Goal: Task Accomplishment & Management: Manage account settings

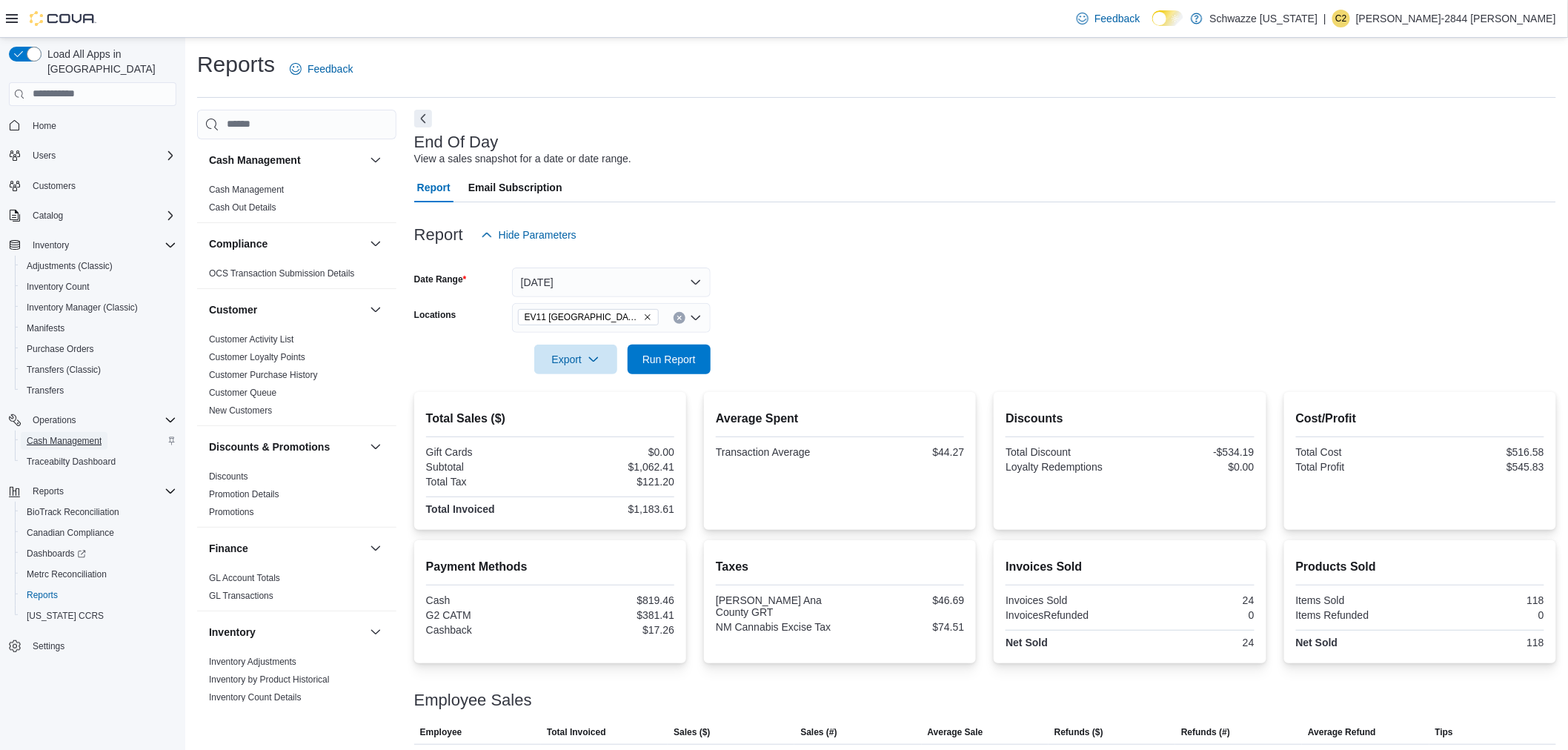
click at [73, 435] on span "Cash Management" at bounding box center [64, 441] width 75 height 12
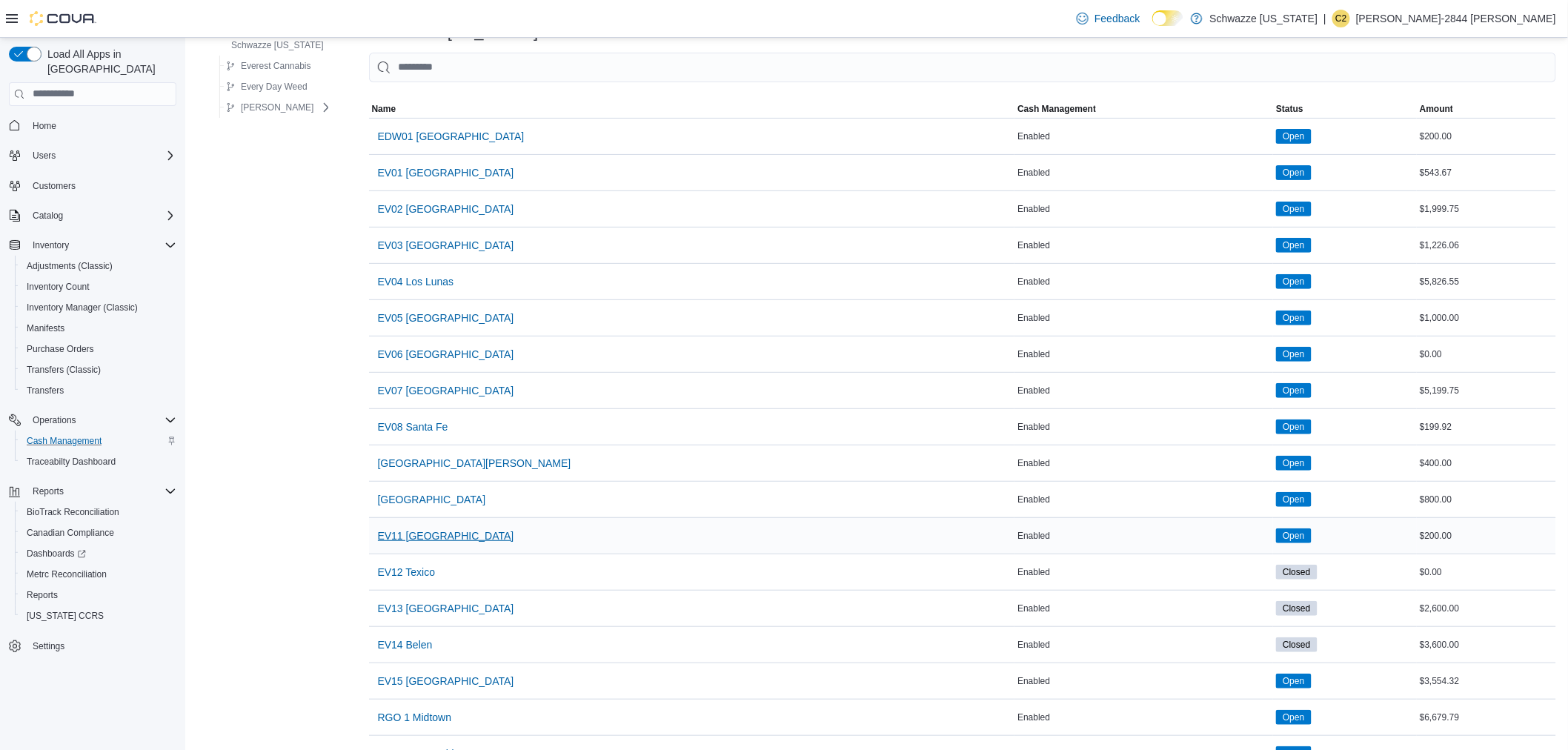
scroll to position [83, 0]
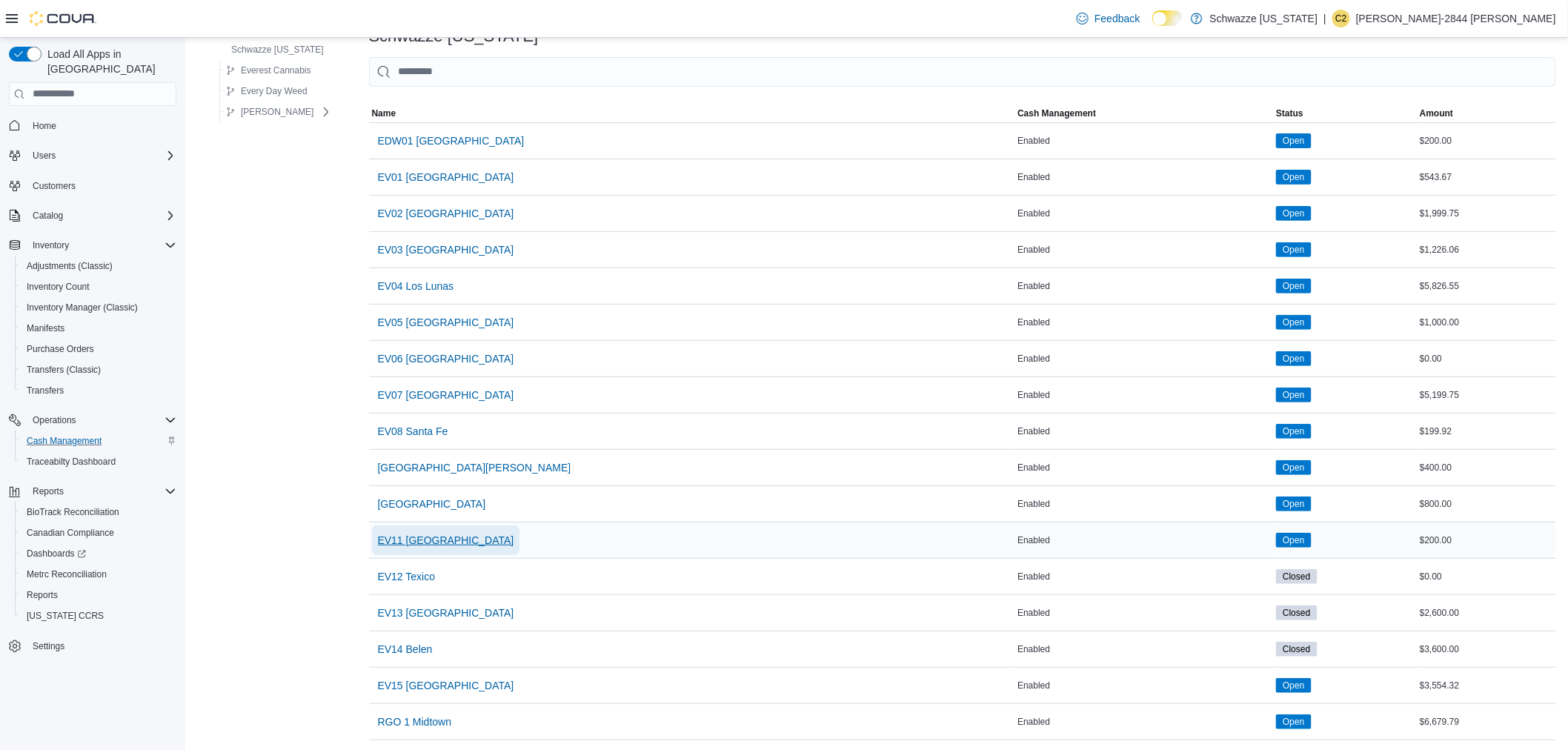
click at [476, 537] on span "EV11 [GEOGRAPHIC_DATA]" at bounding box center [446, 540] width 136 height 14
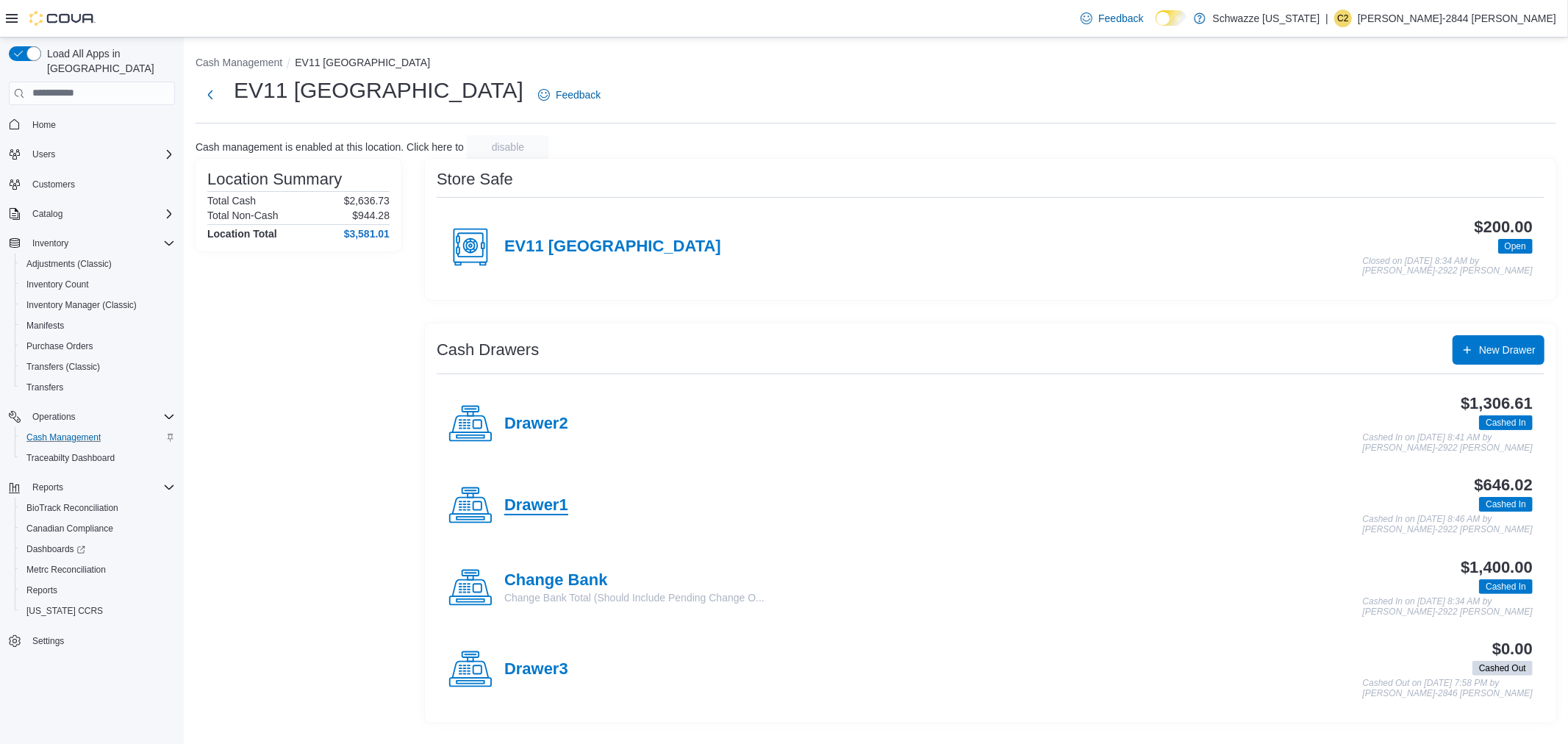
click at [555, 496] on h4 "Drawer1" at bounding box center [535, 506] width 64 height 19
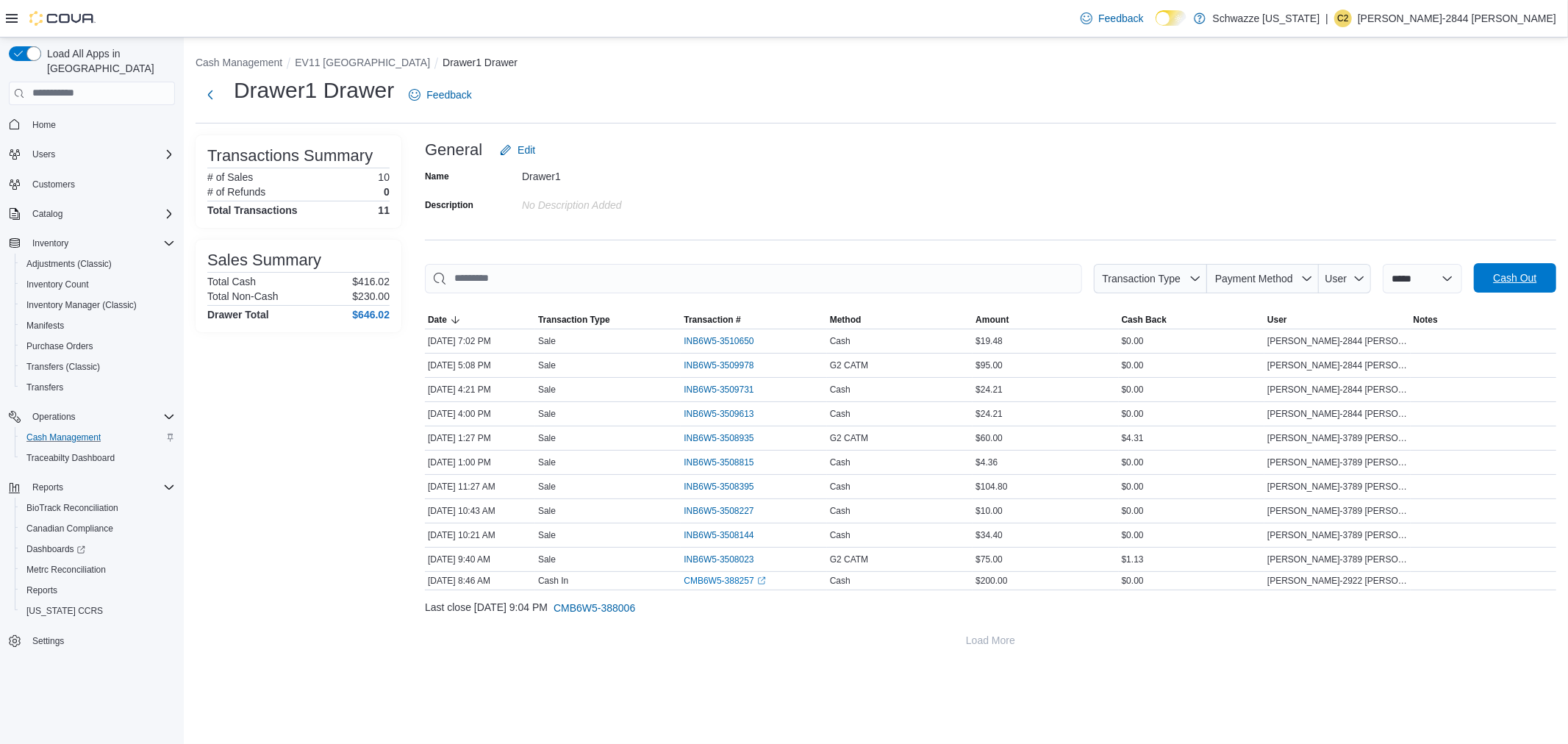
click at [1538, 278] on span "Cash Out" at bounding box center [1515, 277] width 65 height 30
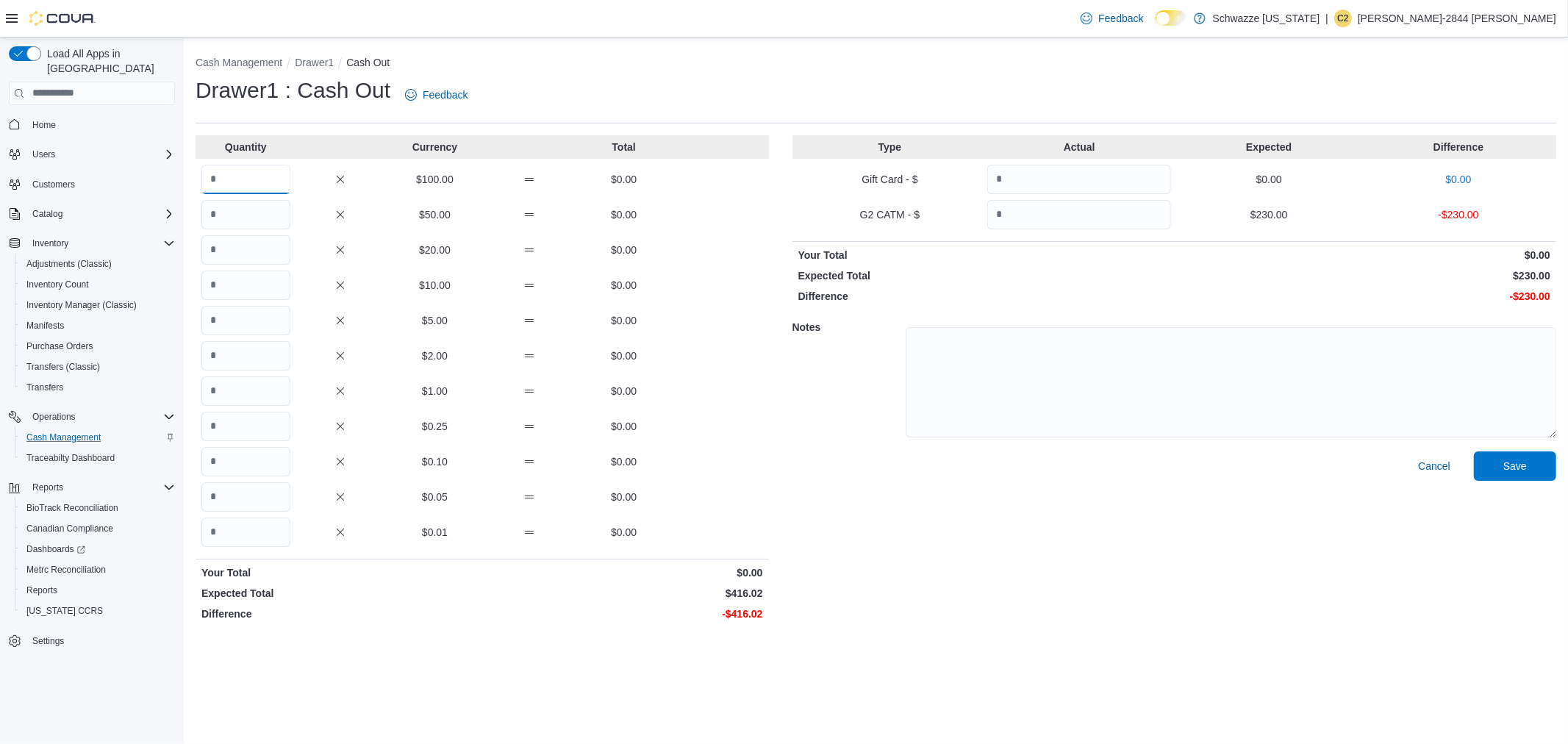
click at [246, 179] on input "Quantity" at bounding box center [245, 179] width 89 height 30
type input "*"
click at [248, 254] on input "Quantity" at bounding box center [245, 250] width 89 height 30
type input "**"
type input "*"
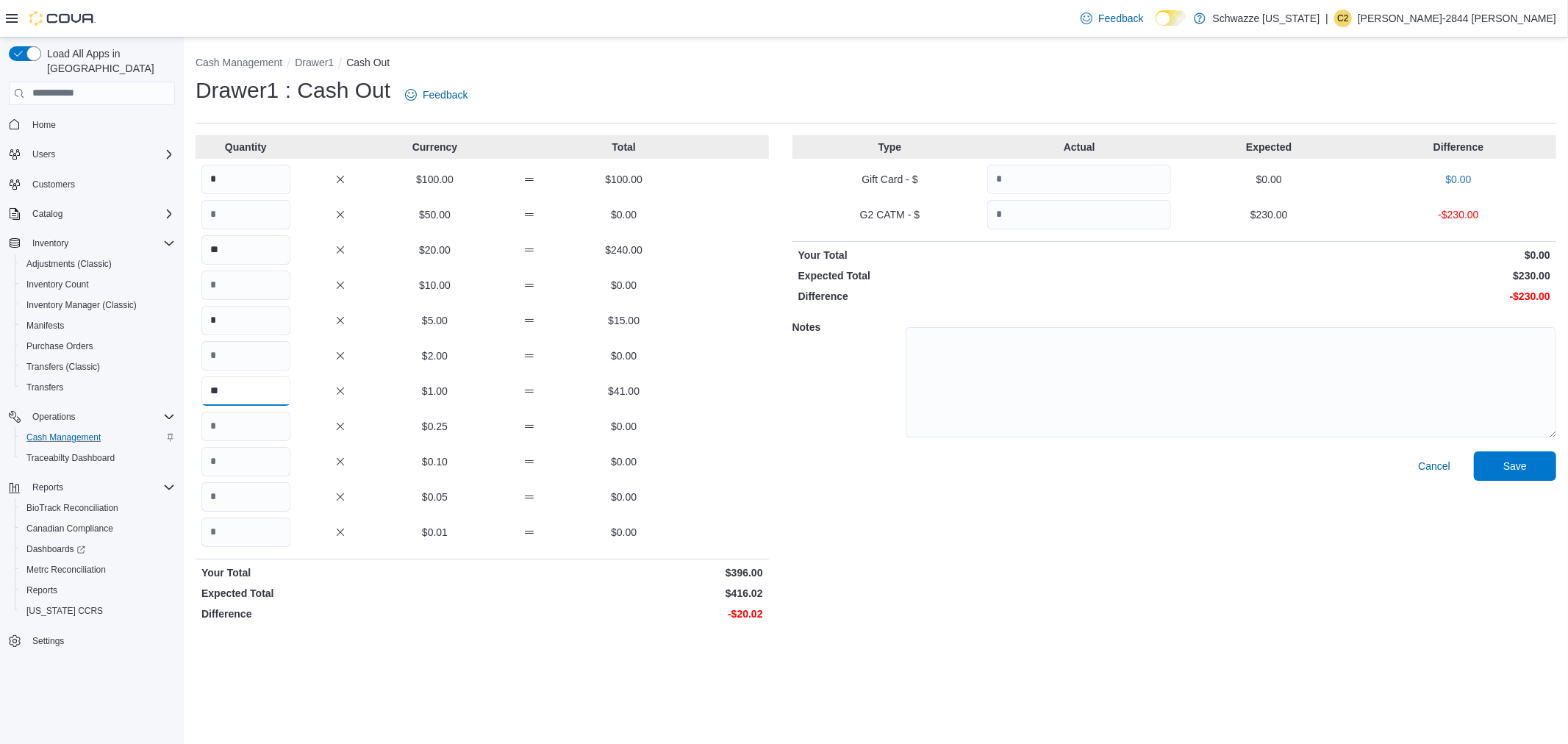
type input "**"
click at [237, 425] on input "Quantity" at bounding box center [245, 426] width 89 height 30
type input "**"
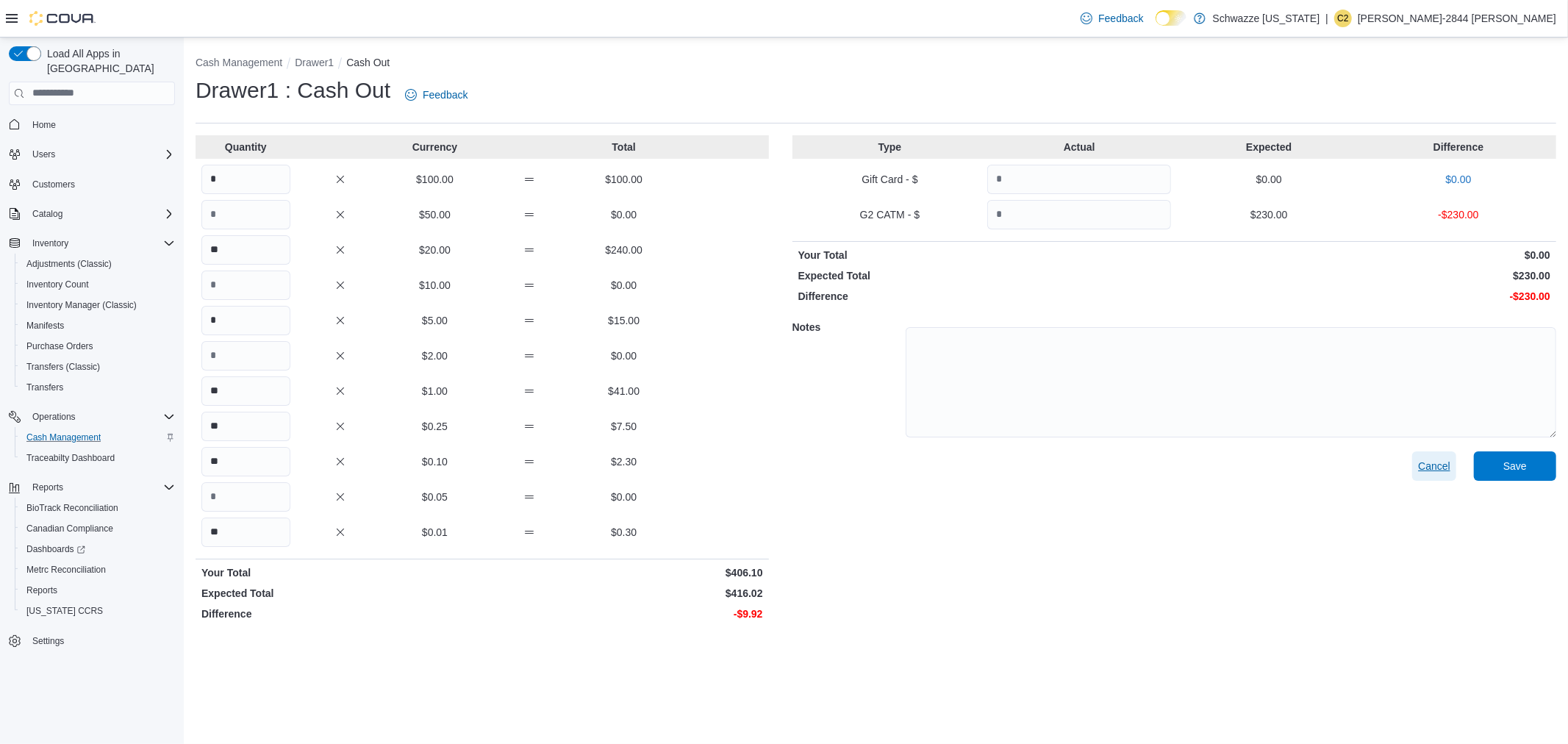
click at [1427, 459] on span "Cancel" at bounding box center [1434, 465] width 32 height 14
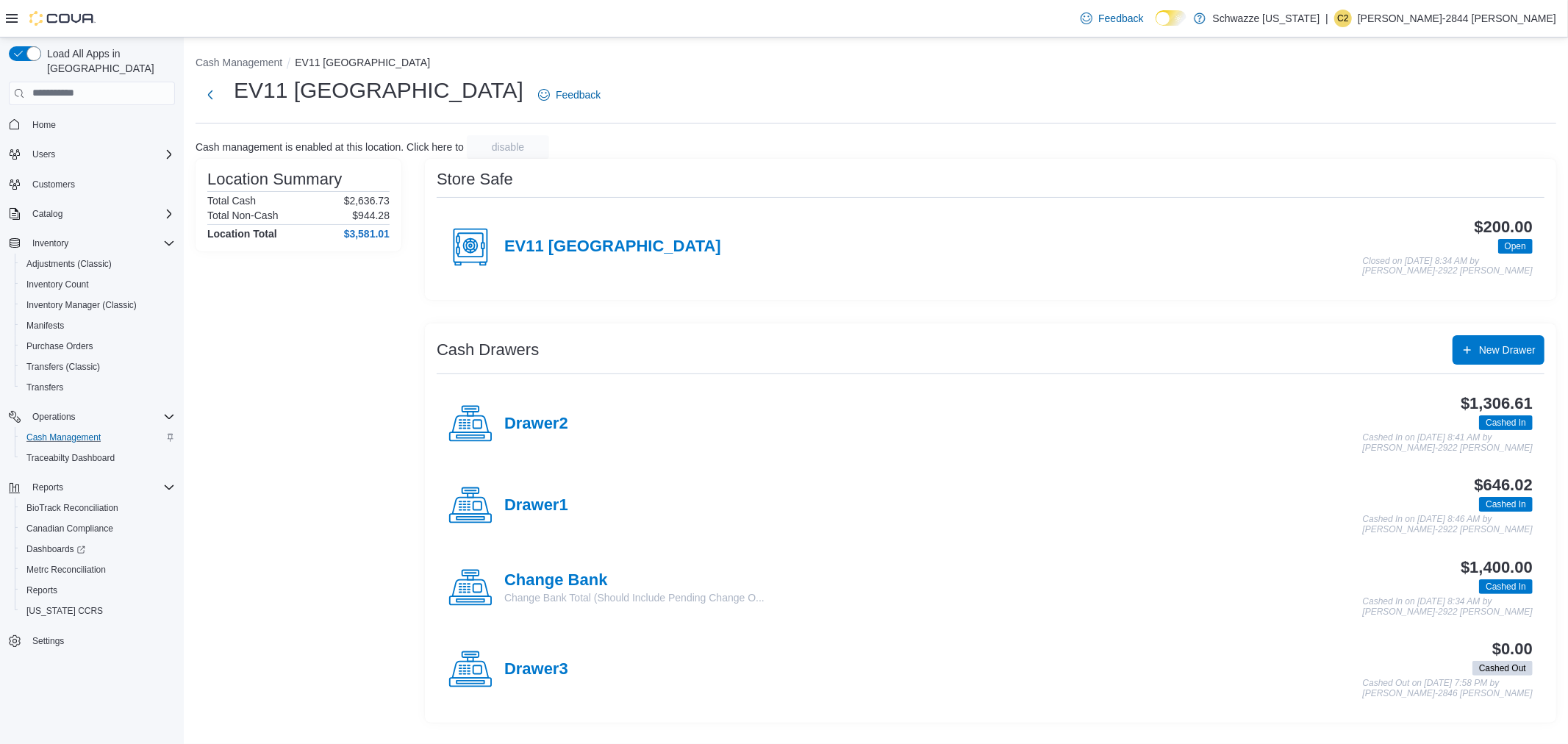
click at [531, 504] on h4 "Drawer1" at bounding box center [535, 506] width 64 height 19
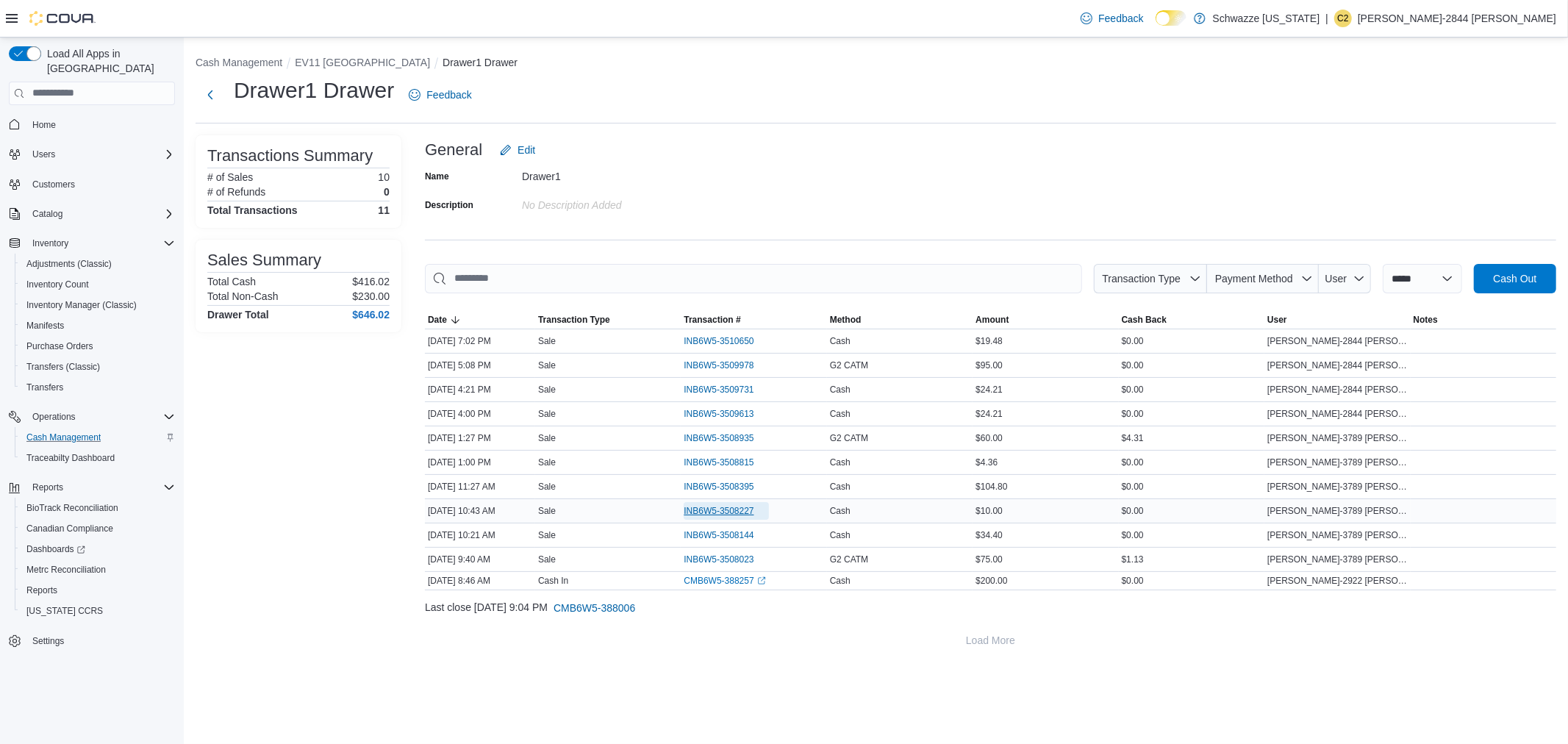
click at [729, 510] on span "INB6W5-3508227" at bounding box center [718, 511] width 70 height 11
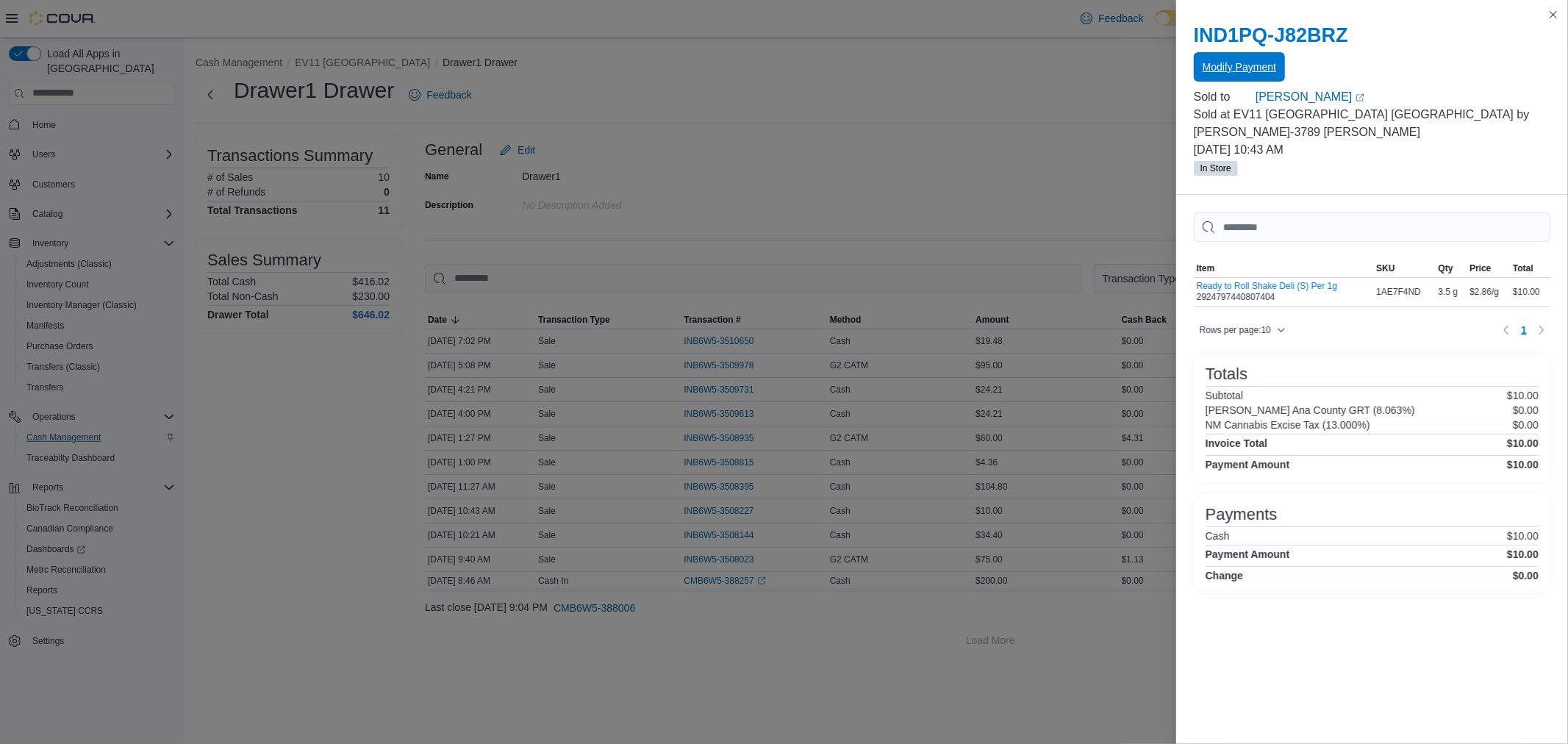
click at [1230, 57] on span "Modify Payment" at bounding box center [1238, 67] width 73 height 30
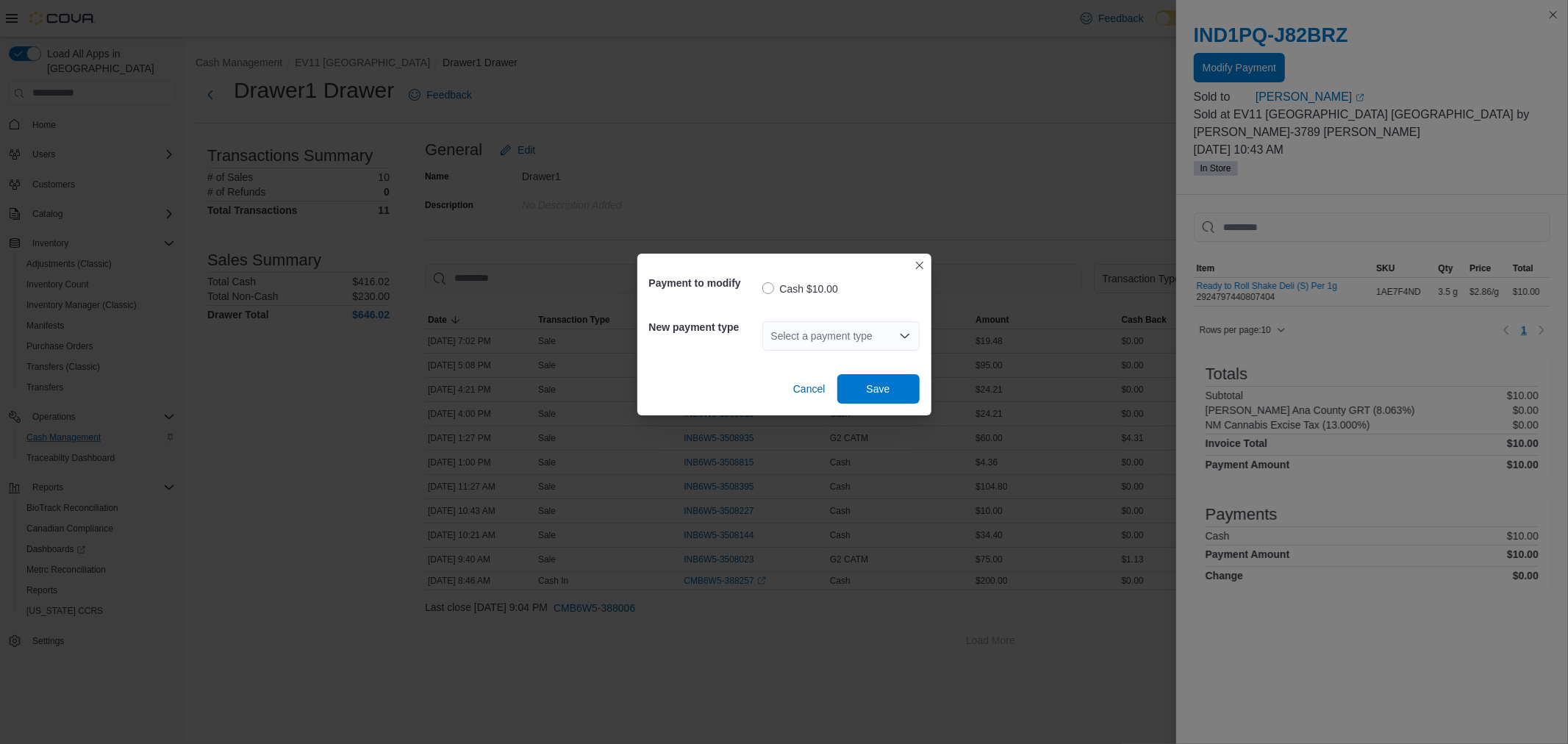
click at [865, 339] on div "Select a payment type" at bounding box center [840, 335] width 157 height 30
click at [819, 378] on span "G2 CATM" at bounding box center [850, 382] width 122 height 14
click at [884, 381] on span "Save" at bounding box center [878, 388] width 65 height 30
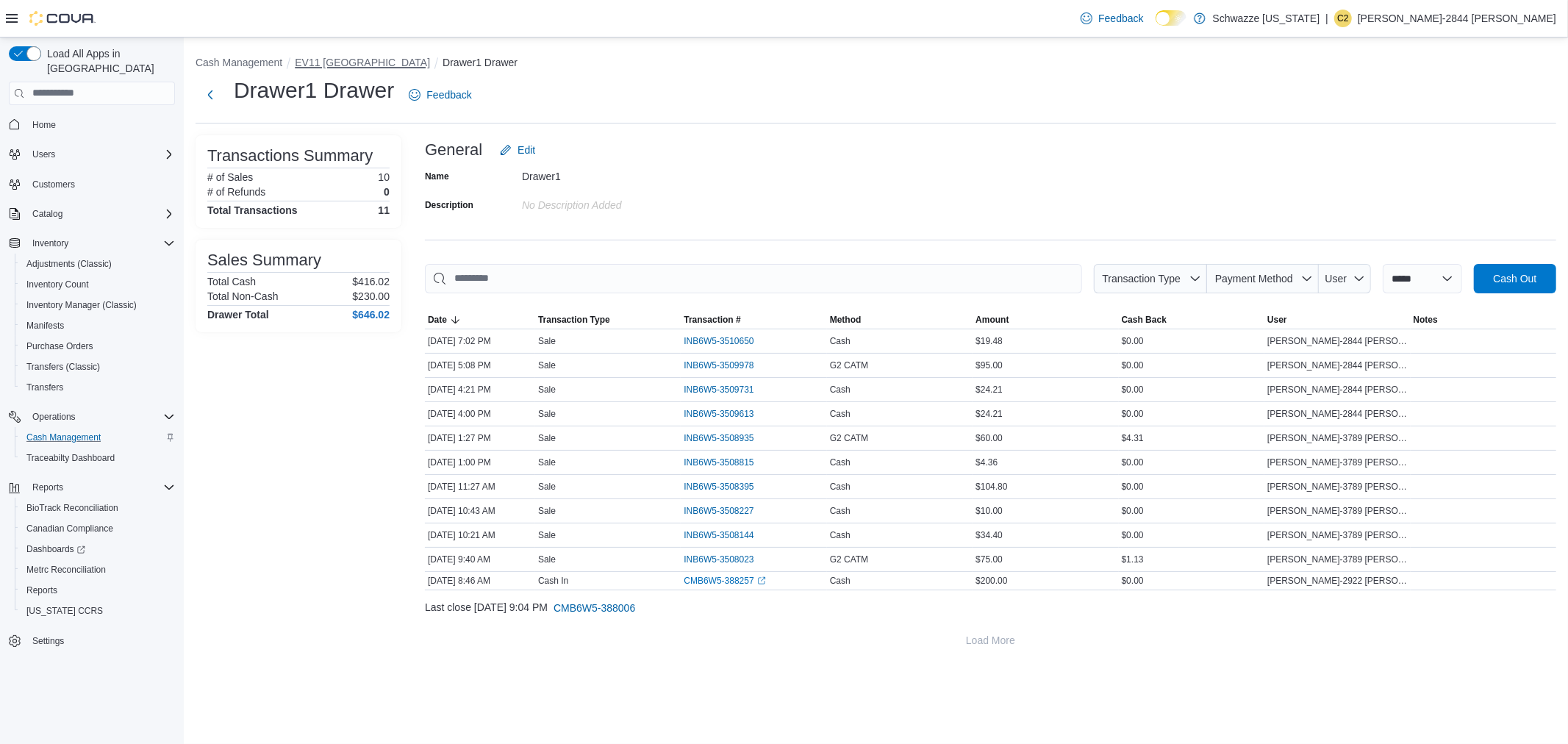
click at [356, 63] on button "EV11 [GEOGRAPHIC_DATA]" at bounding box center [362, 62] width 135 height 11
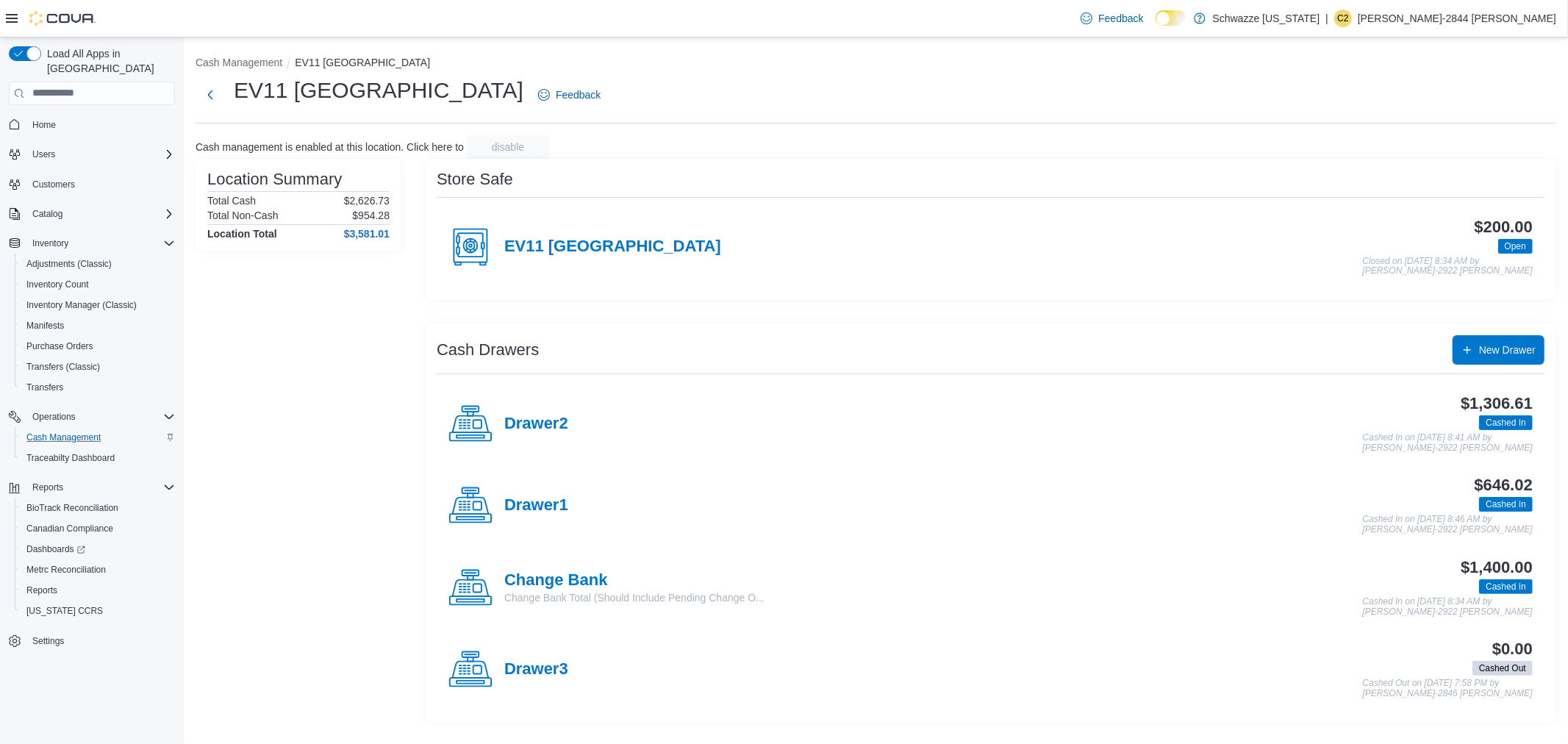
drag, startPoint x: 530, startPoint y: 497, endPoint x: 615, endPoint y: 460, distance: 92.7
click at [531, 497] on h4 "Drawer1" at bounding box center [535, 506] width 64 height 19
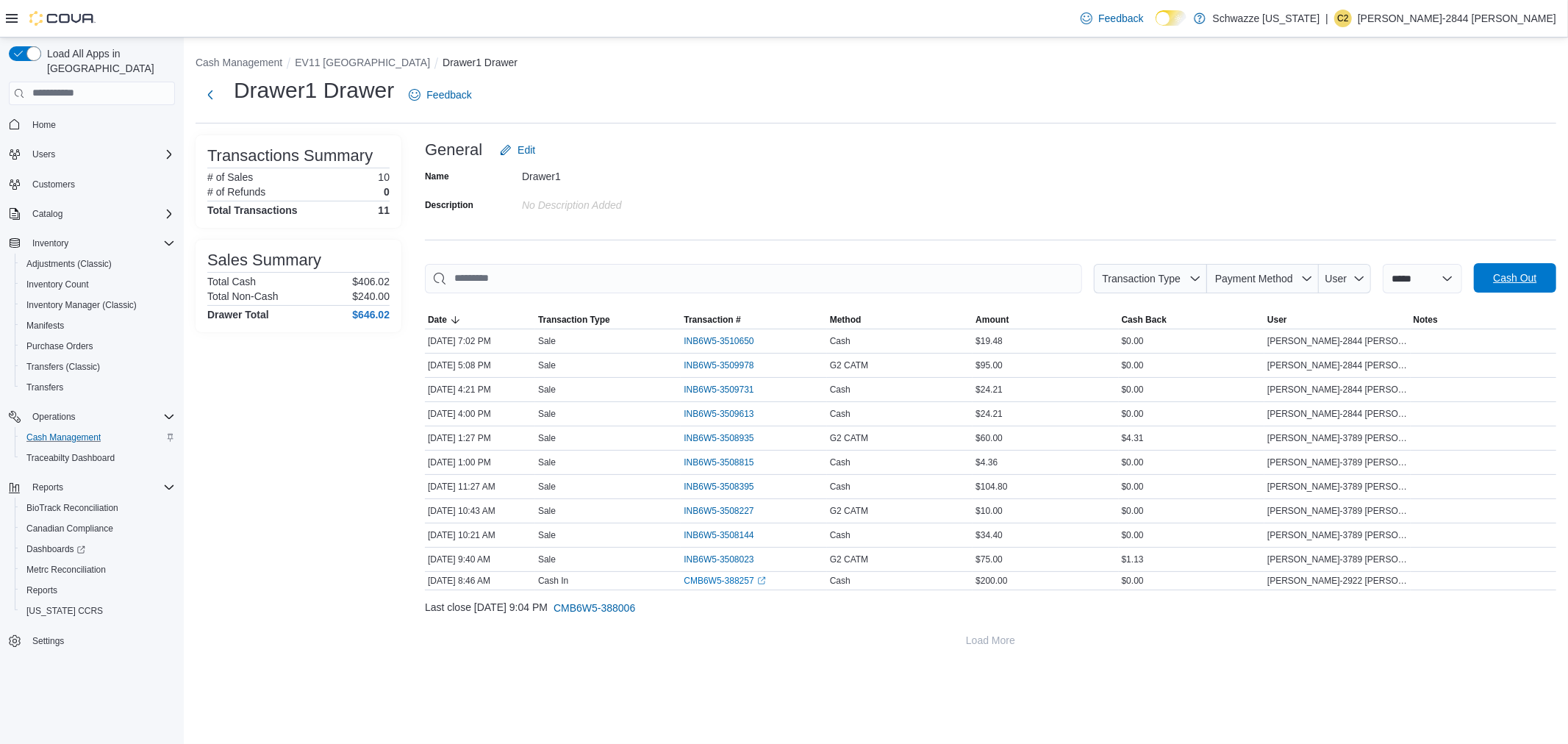
click at [1517, 291] on span "Cash Out" at bounding box center [1515, 277] width 65 height 30
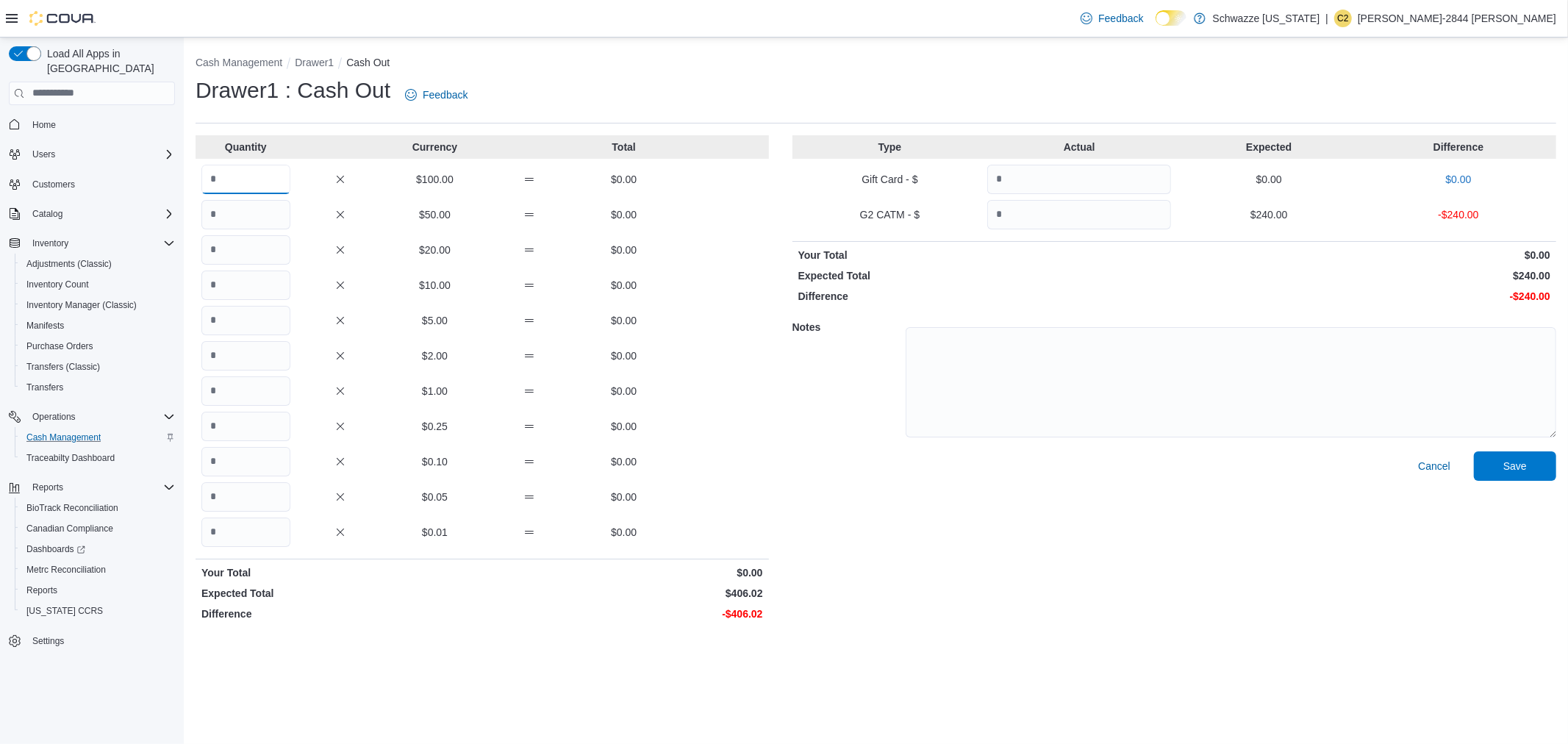
click at [232, 182] on input "Quantity" at bounding box center [245, 179] width 89 height 30
type input "*"
type input "**"
type input "*"
type input "**"
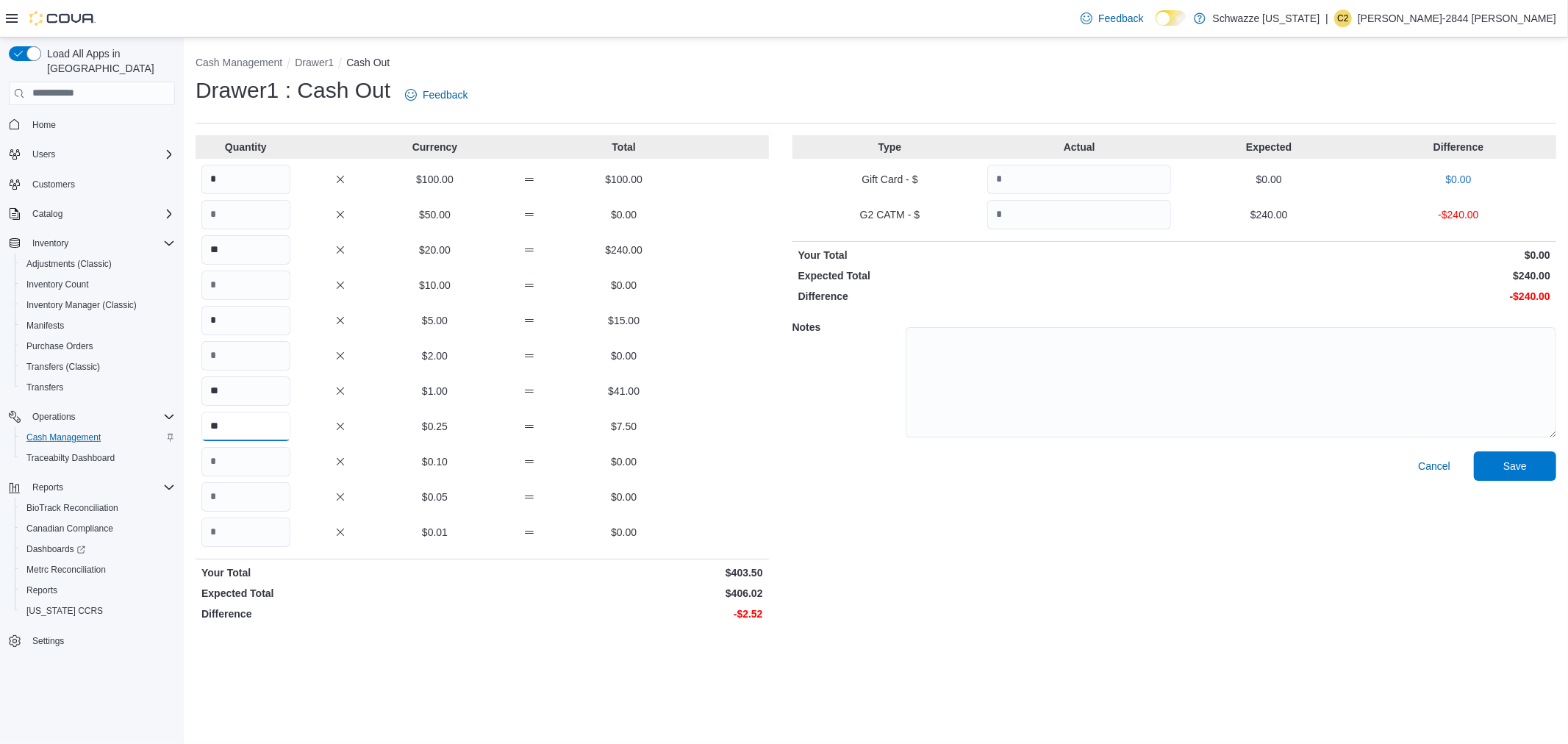
type input "**"
click at [1114, 209] on input "Quantity" at bounding box center [1078, 214] width 184 height 30
click at [1106, 211] on input "Quantity" at bounding box center [1078, 214] width 184 height 30
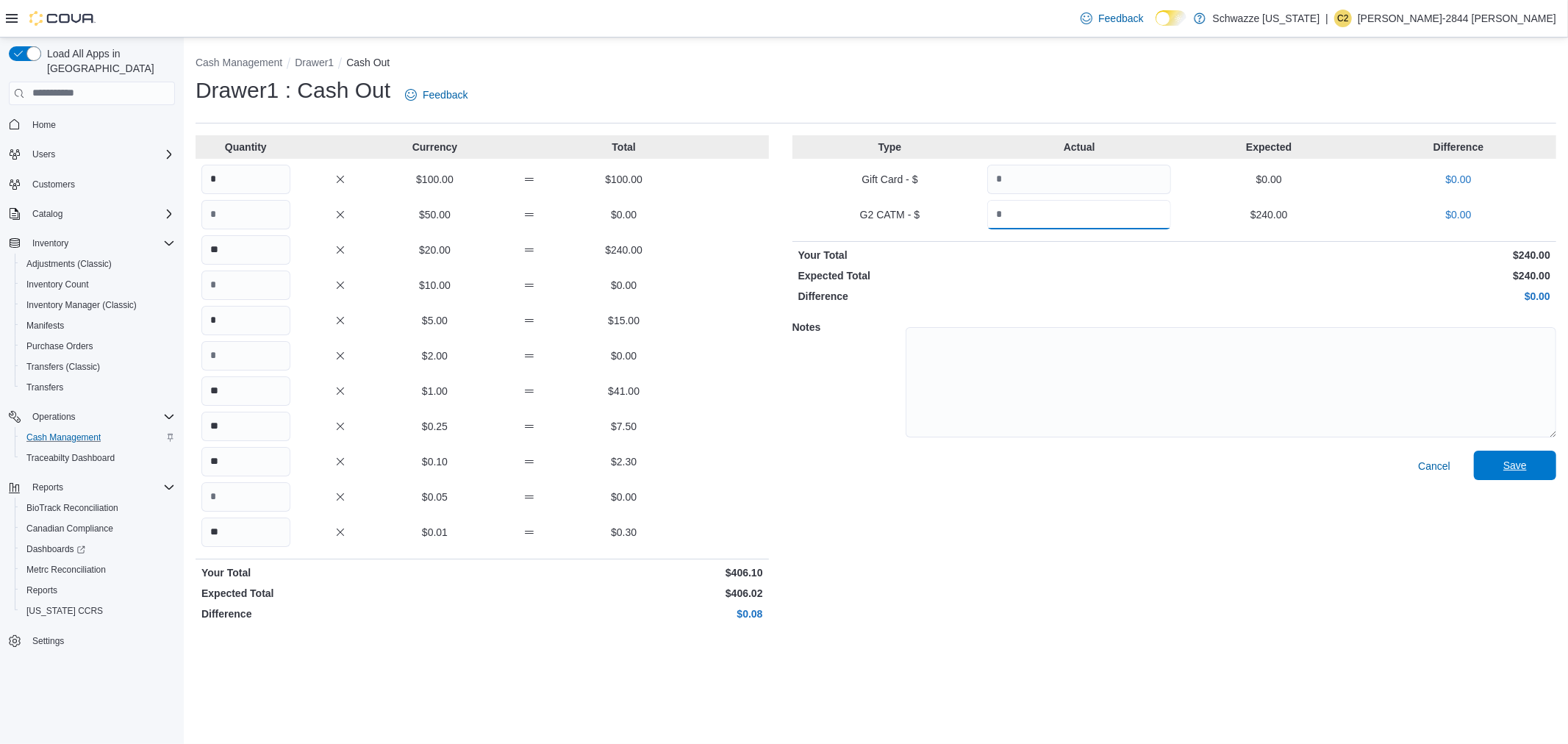
type input "***"
click at [1545, 462] on span "Save" at bounding box center [1515, 465] width 65 height 30
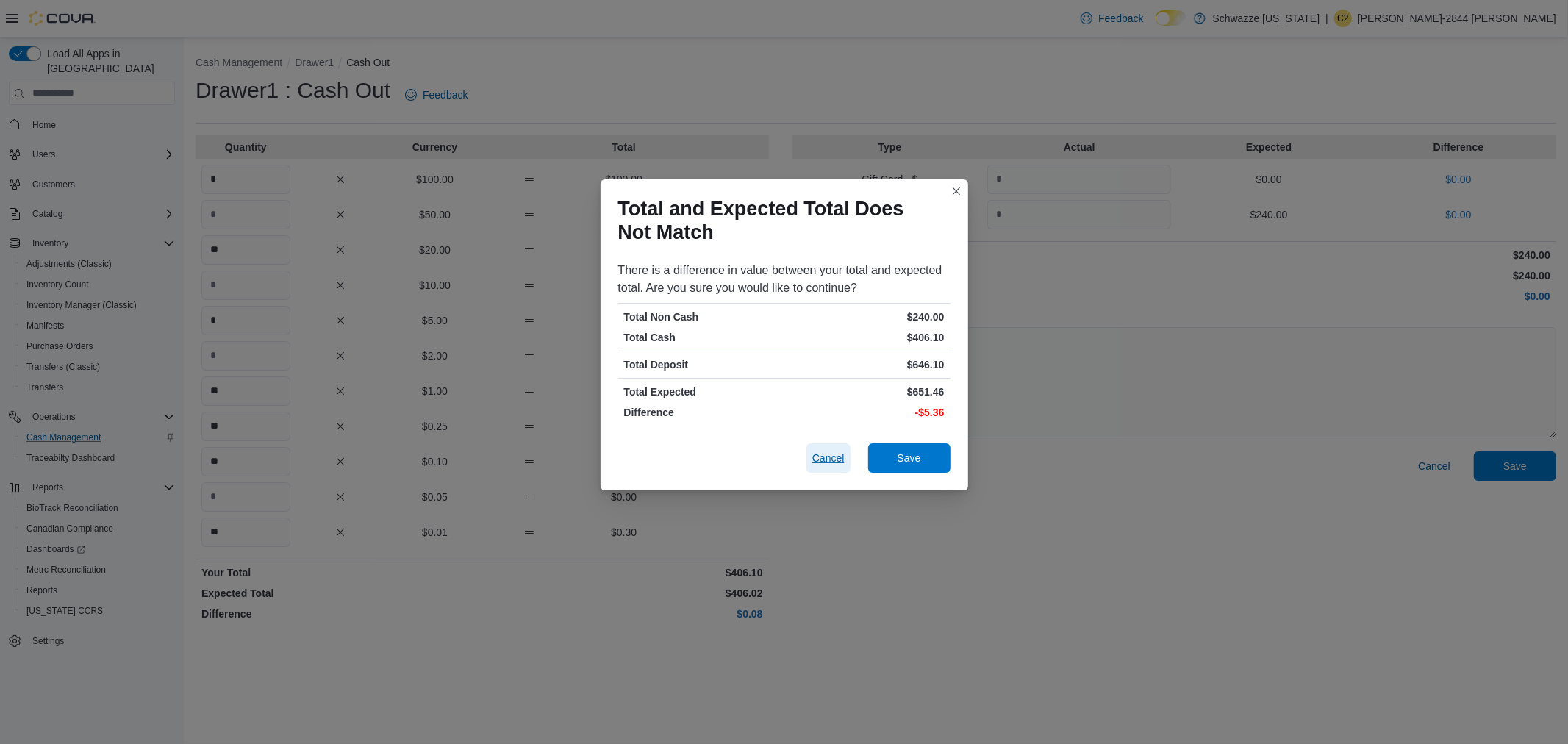
click at [831, 462] on span "Cancel" at bounding box center [829, 457] width 32 height 14
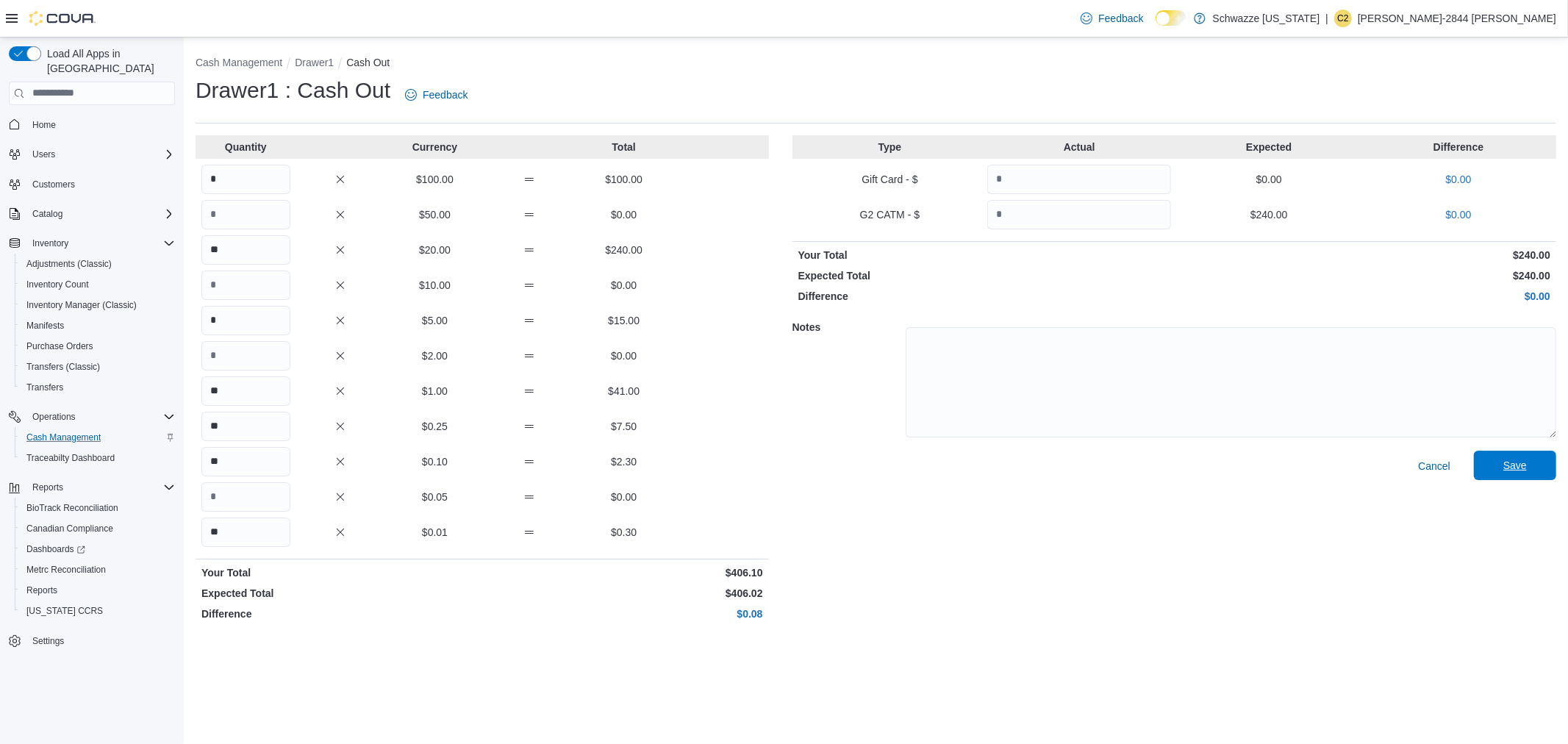
drag, startPoint x: 1521, startPoint y: 457, endPoint x: 1509, endPoint y: 460, distance: 12.4
click at [1509, 460] on span "Save" at bounding box center [1515, 465] width 24 height 14
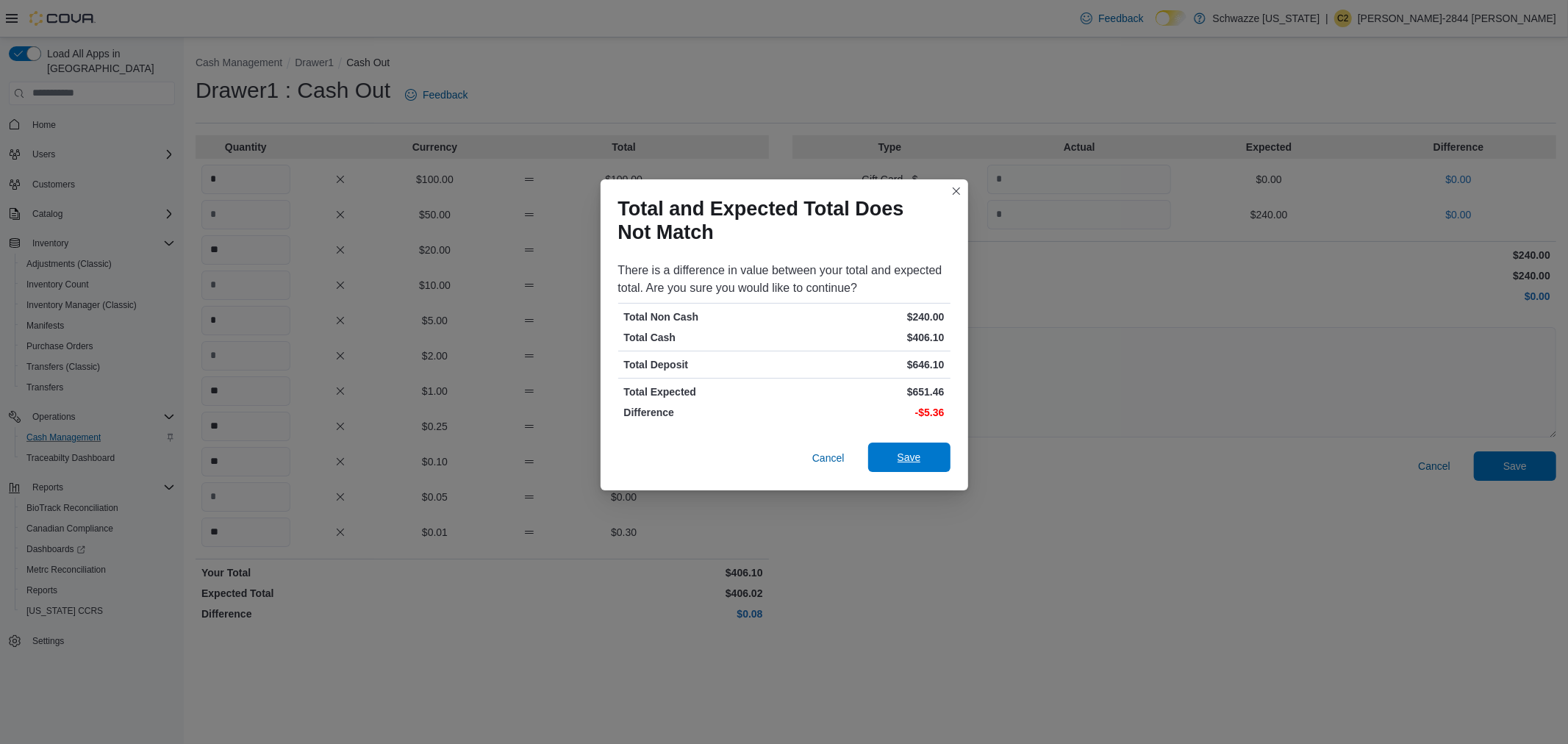
click at [915, 449] on span "Save" at bounding box center [910, 457] width 65 height 30
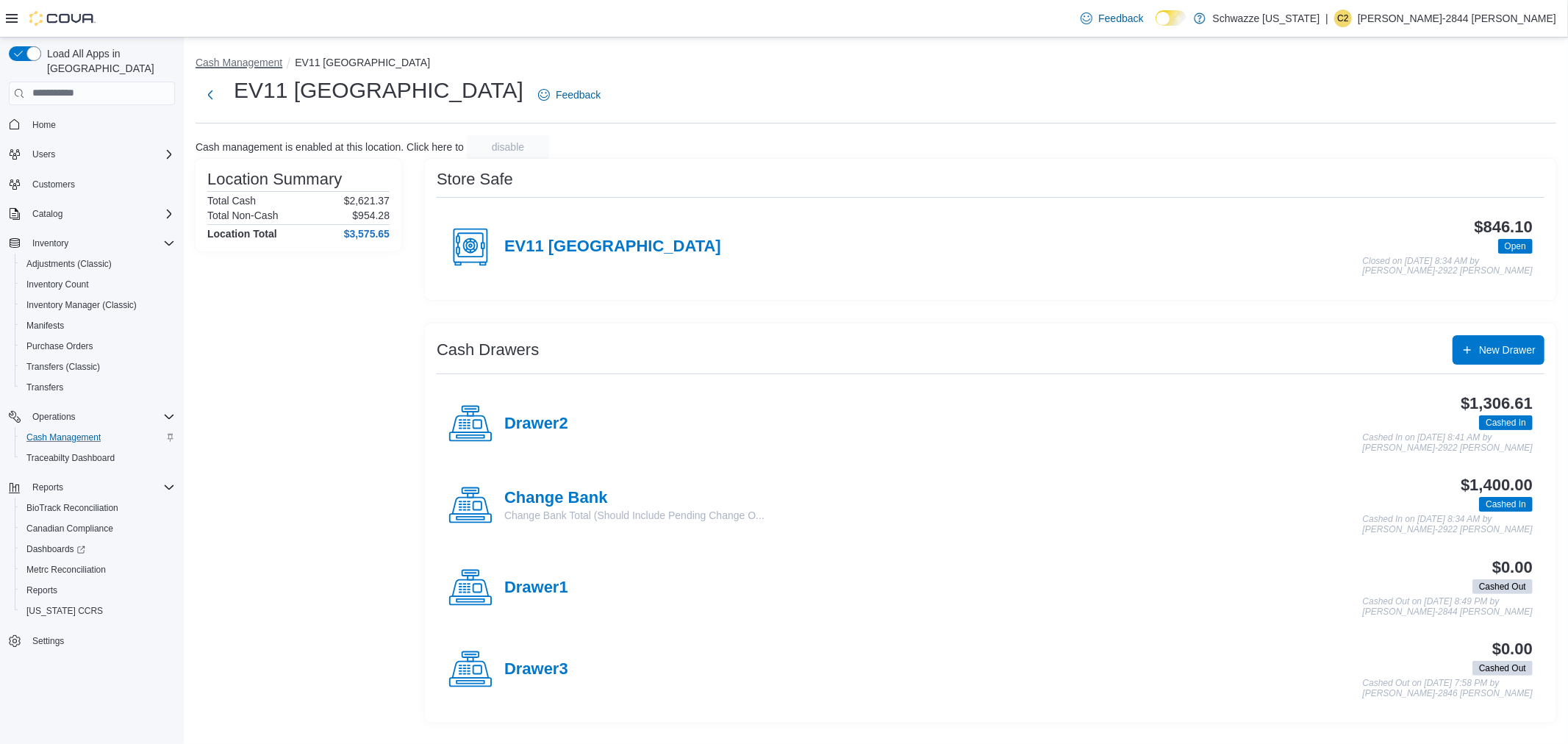
click at [255, 60] on button "Cash Management" at bounding box center [238, 62] width 87 height 11
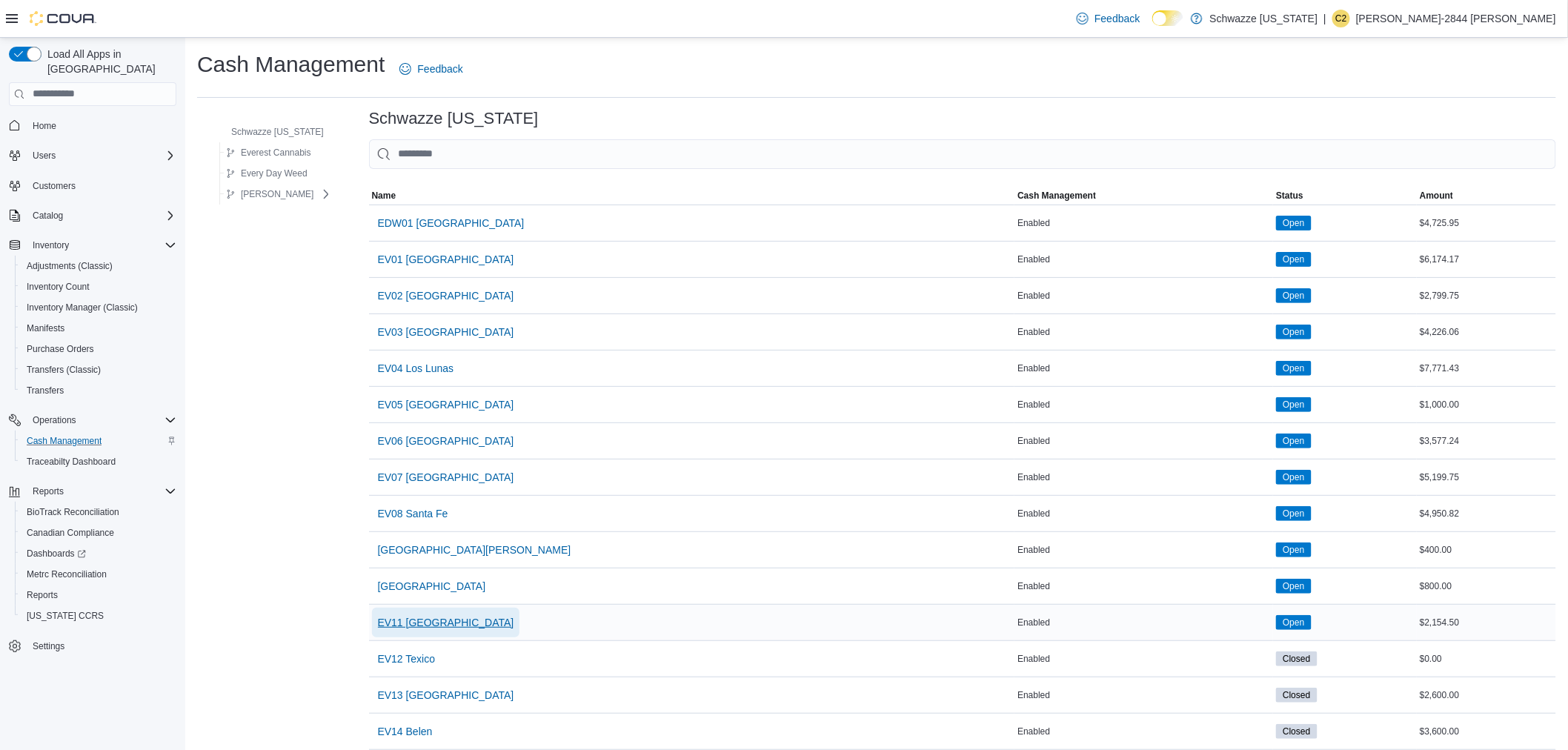
click at [436, 625] on span "EV11 [GEOGRAPHIC_DATA]" at bounding box center [446, 621] width 136 height 14
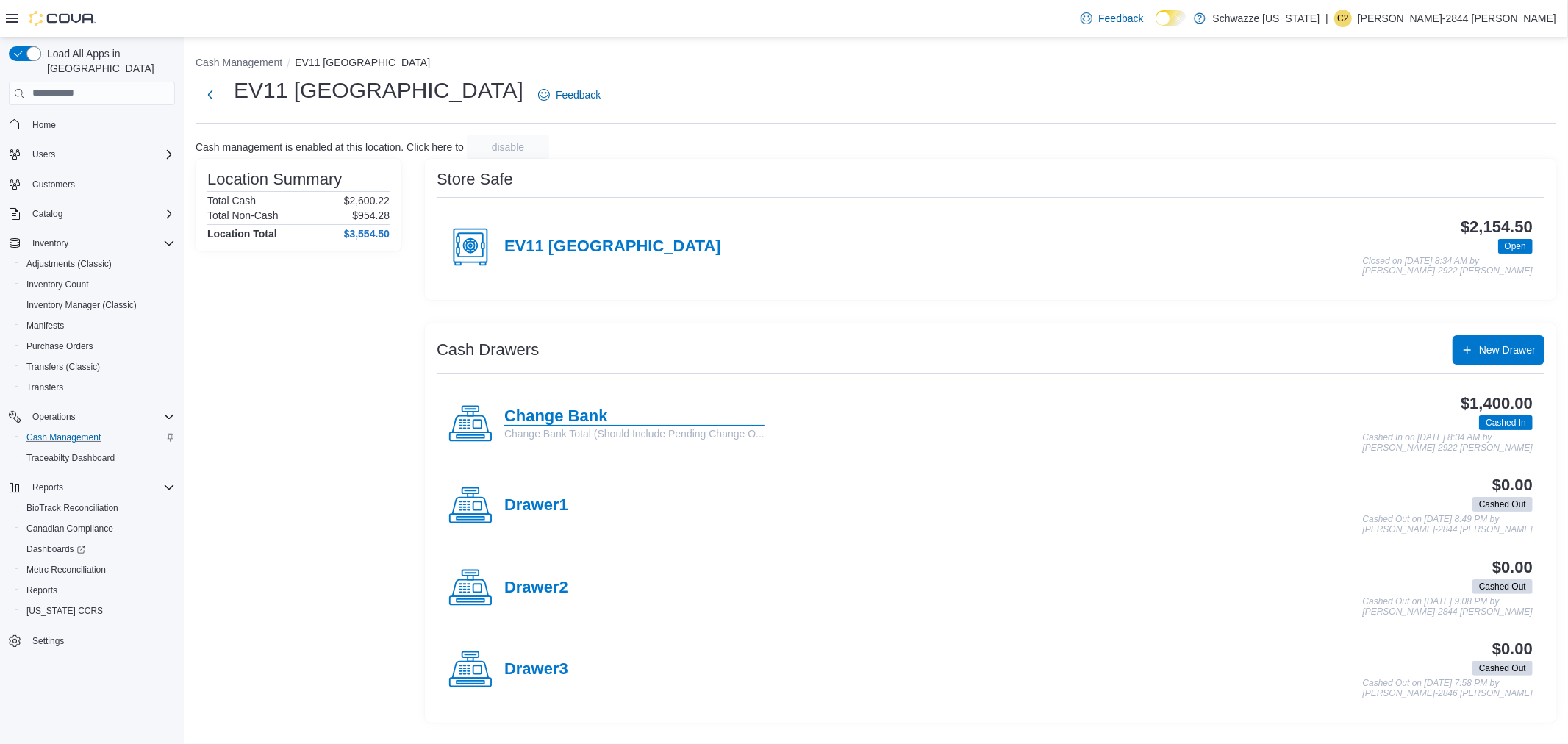
click at [574, 414] on h4 "Change Bank" at bounding box center [633, 416] width 260 height 19
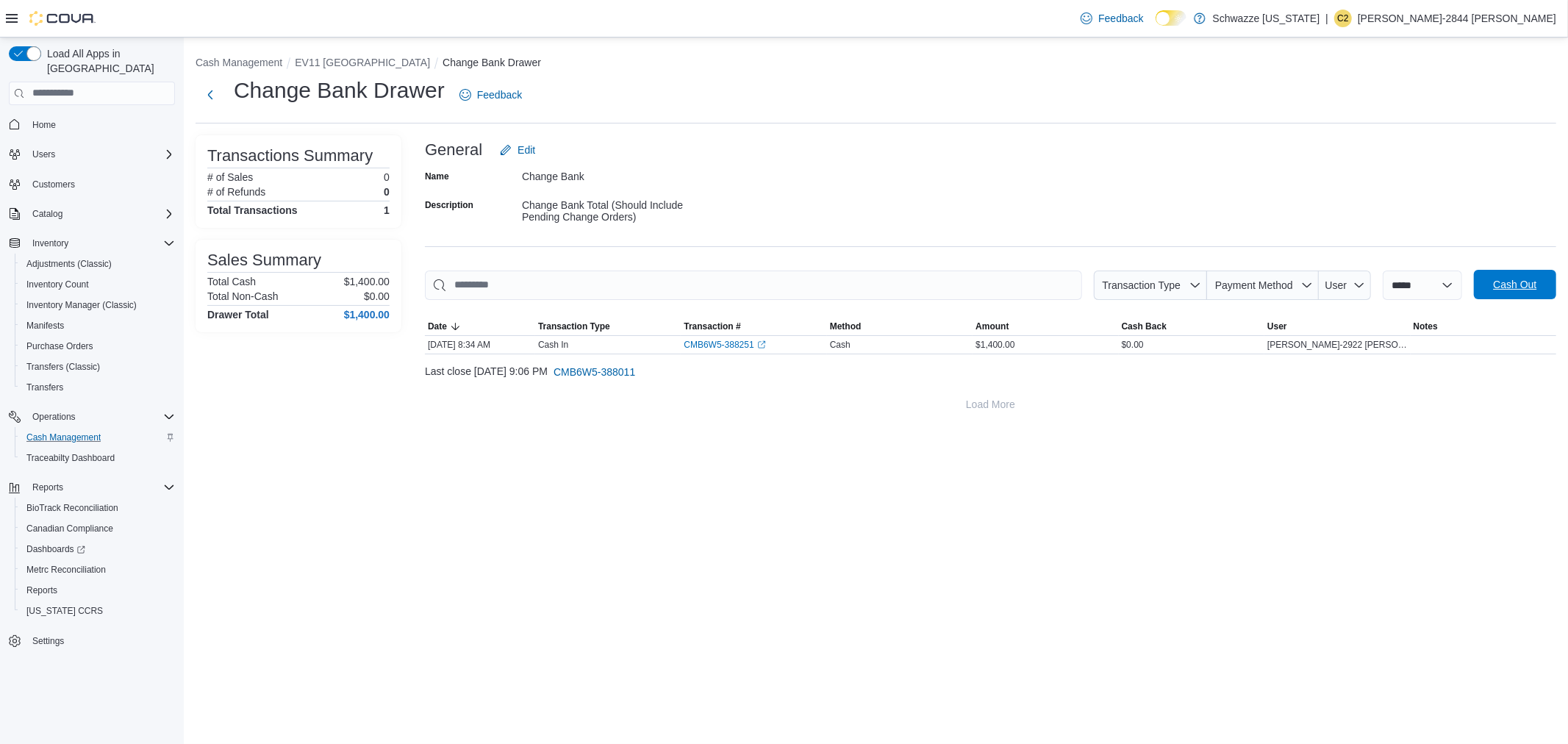
click at [1532, 283] on span "Cash Out" at bounding box center [1515, 284] width 44 height 14
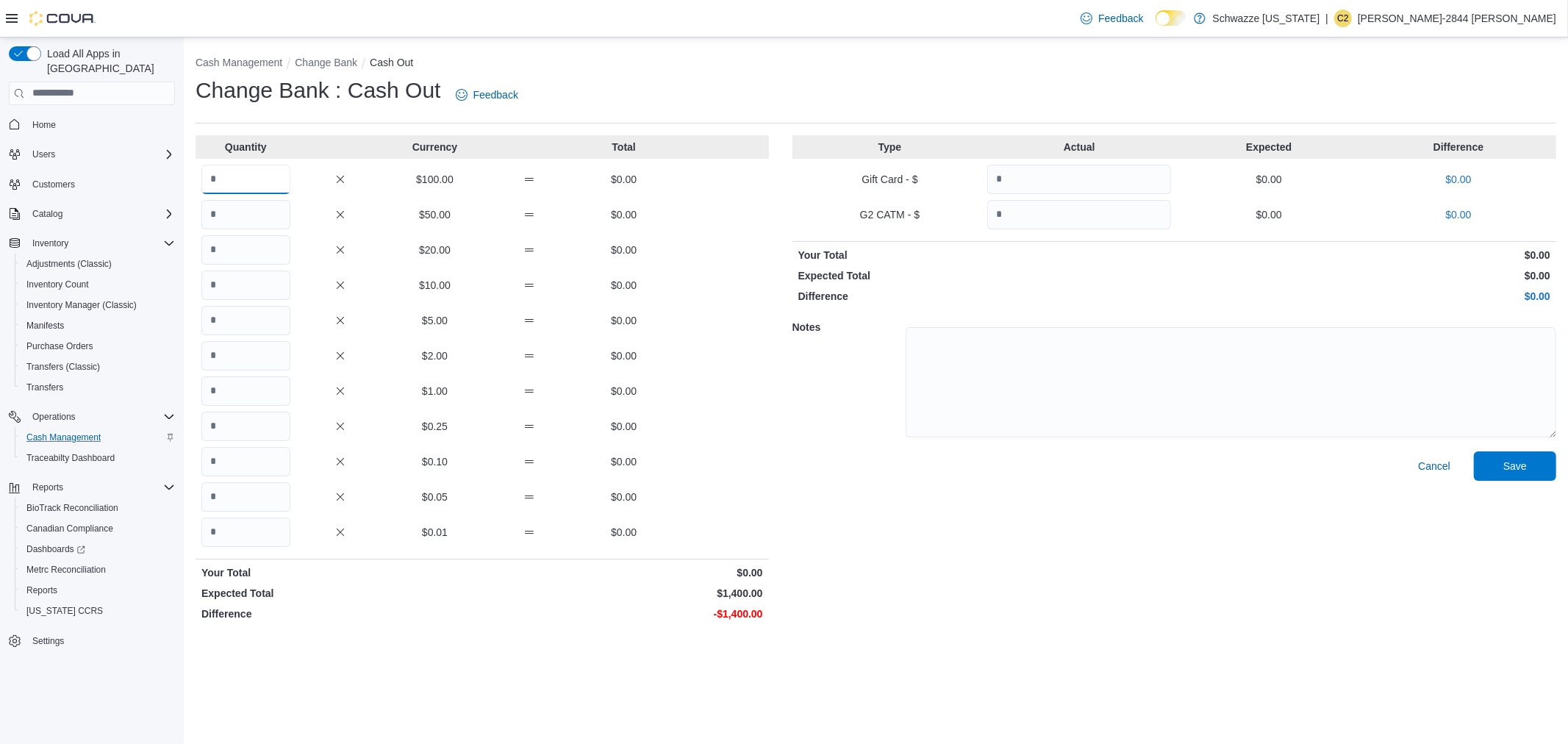
click at [247, 189] on input "Quantity" at bounding box center [245, 179] width 89 height 30
type input "**"
click at [1516, 457] on span "Save" at bounding box center [1515, 465] width 65 height 30
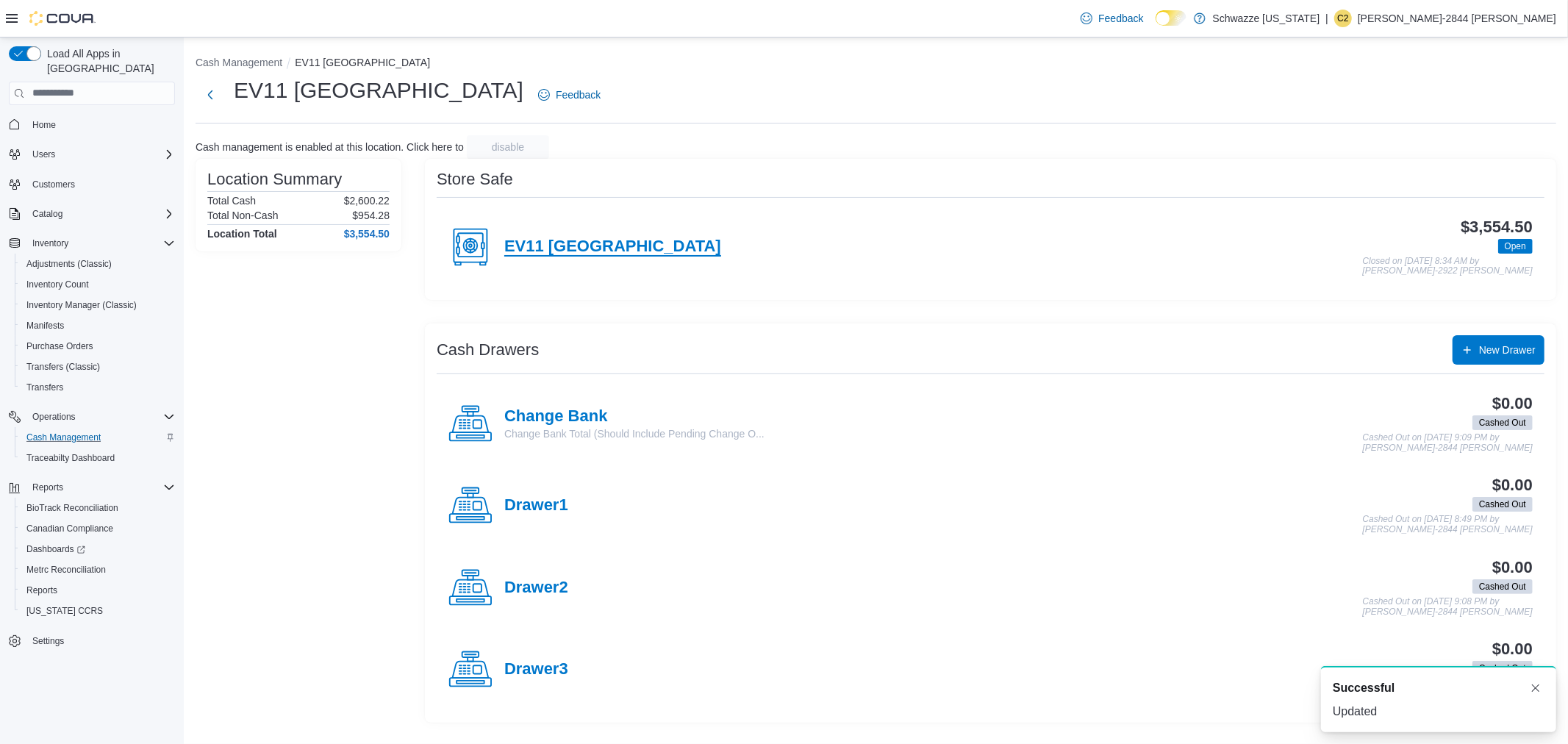
click at [635, 241] on h4 "EV11 [GEOGRAPHIC_DATA]" at bounding box center [613, 247] width 217 height 19
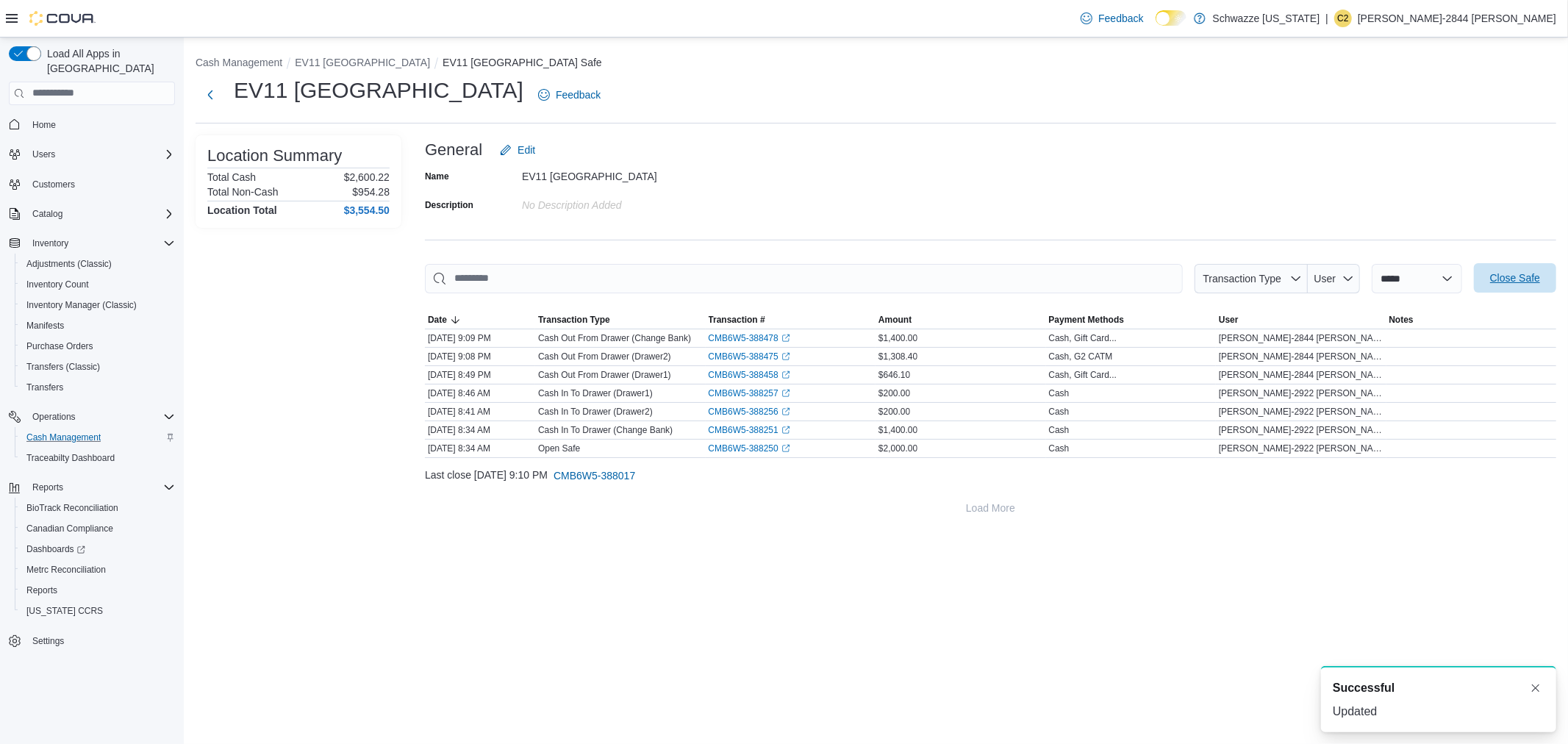
click at [1522, 268] on span "Close Safe" at bounding box center [1515, 277] width 65 height 30
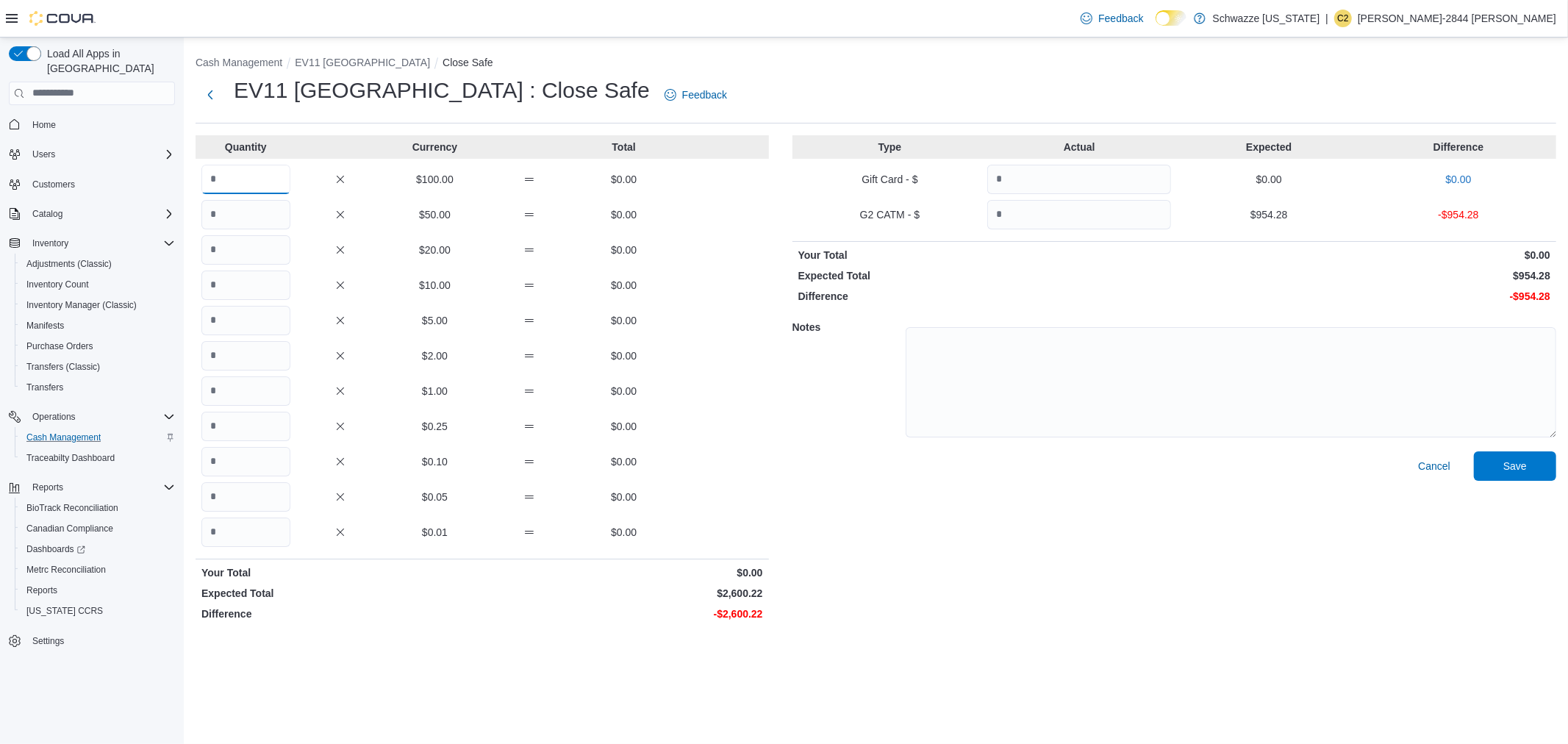
click at [222, 177] on input "Quantity" at bounding box center [245, 179] width 89 height 30
type input "*"
type input "**"
type input "*"
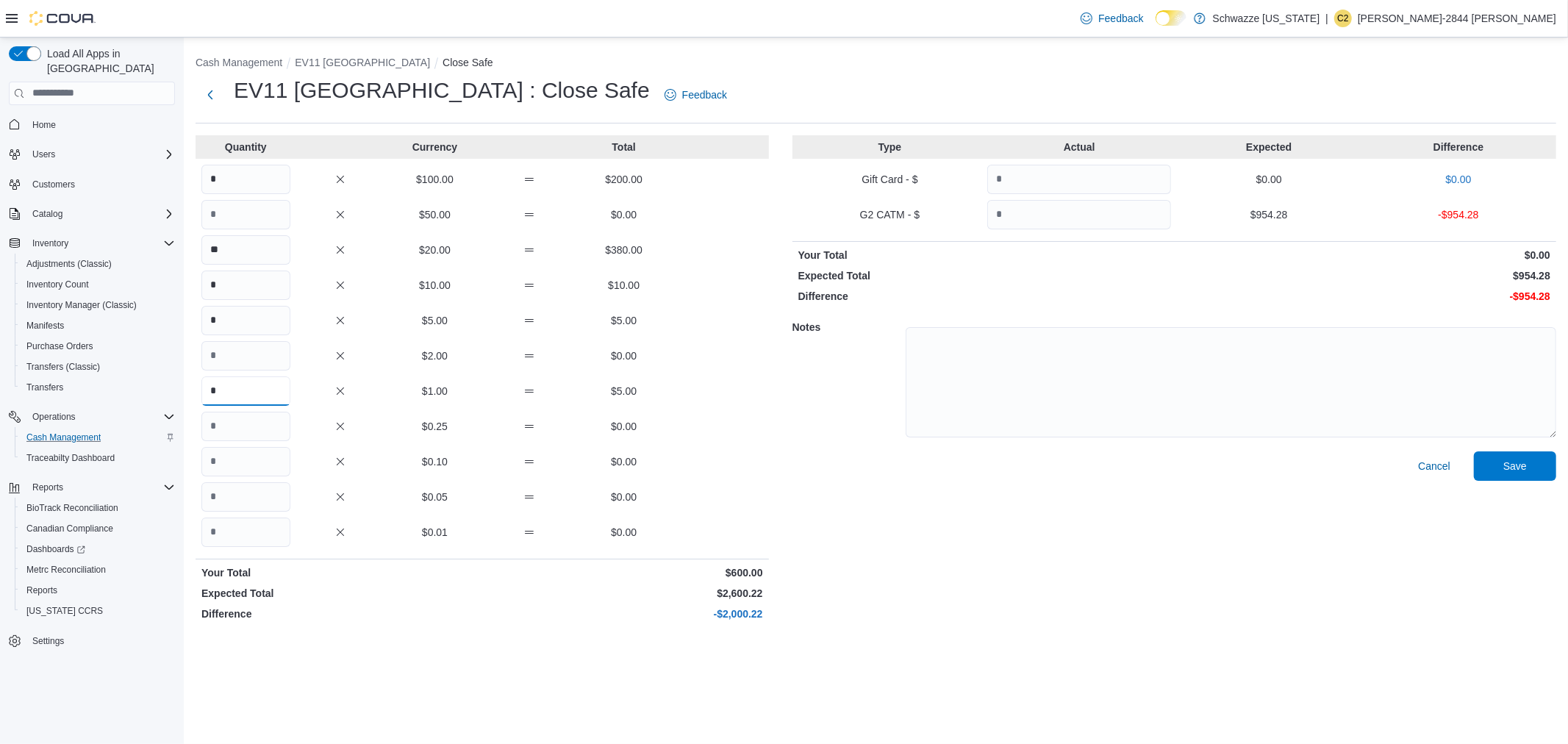
type input "*"
type input "**"
type input "*"
click at [226, 456] on input "**" at bounding box center [245, 461] width 89 height 30
type input "*"
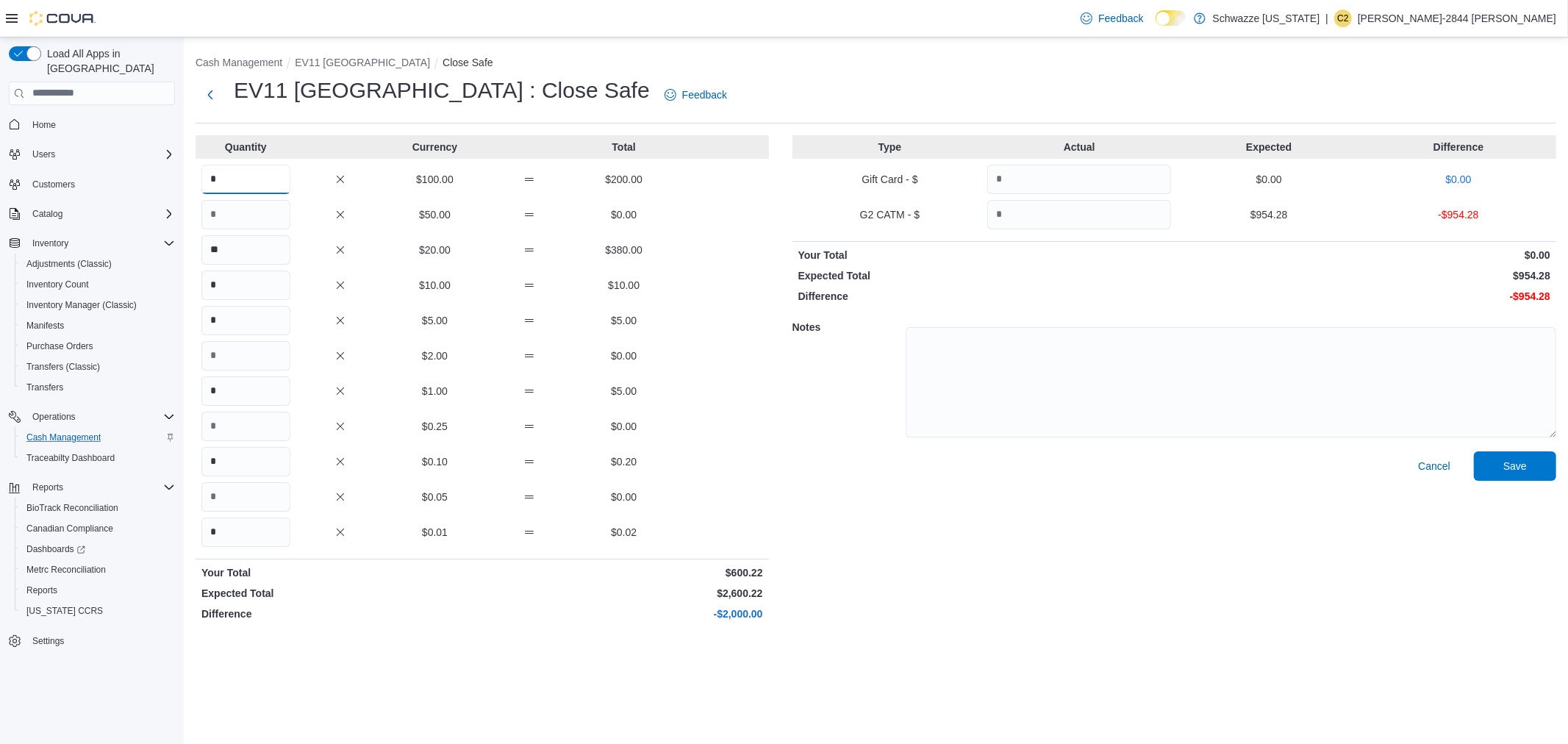
click at [257, 168] on input "*" at bounding box center [245, 179] width 89 height 30
click at [1096, 213] on input "Quantity" at bounding box center [1078, 214] width 184 height 30
type input "******"
click at [245, 172] on input "*" at bounding box center [245, 179] width 89 height 30
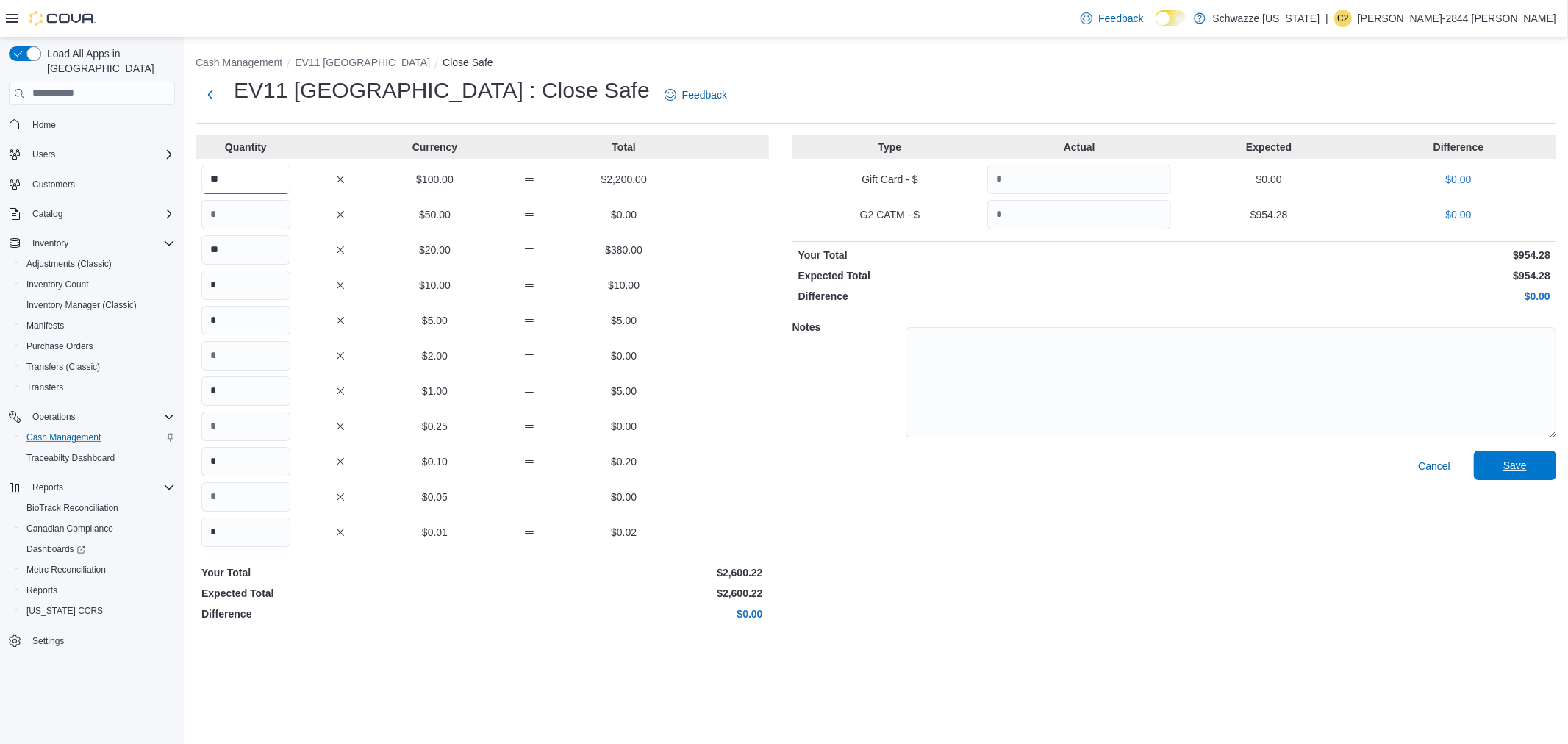
type input "**"
click at [1530, 465] on span "Save" at bounding box center [1515, 465] width 65 height 30
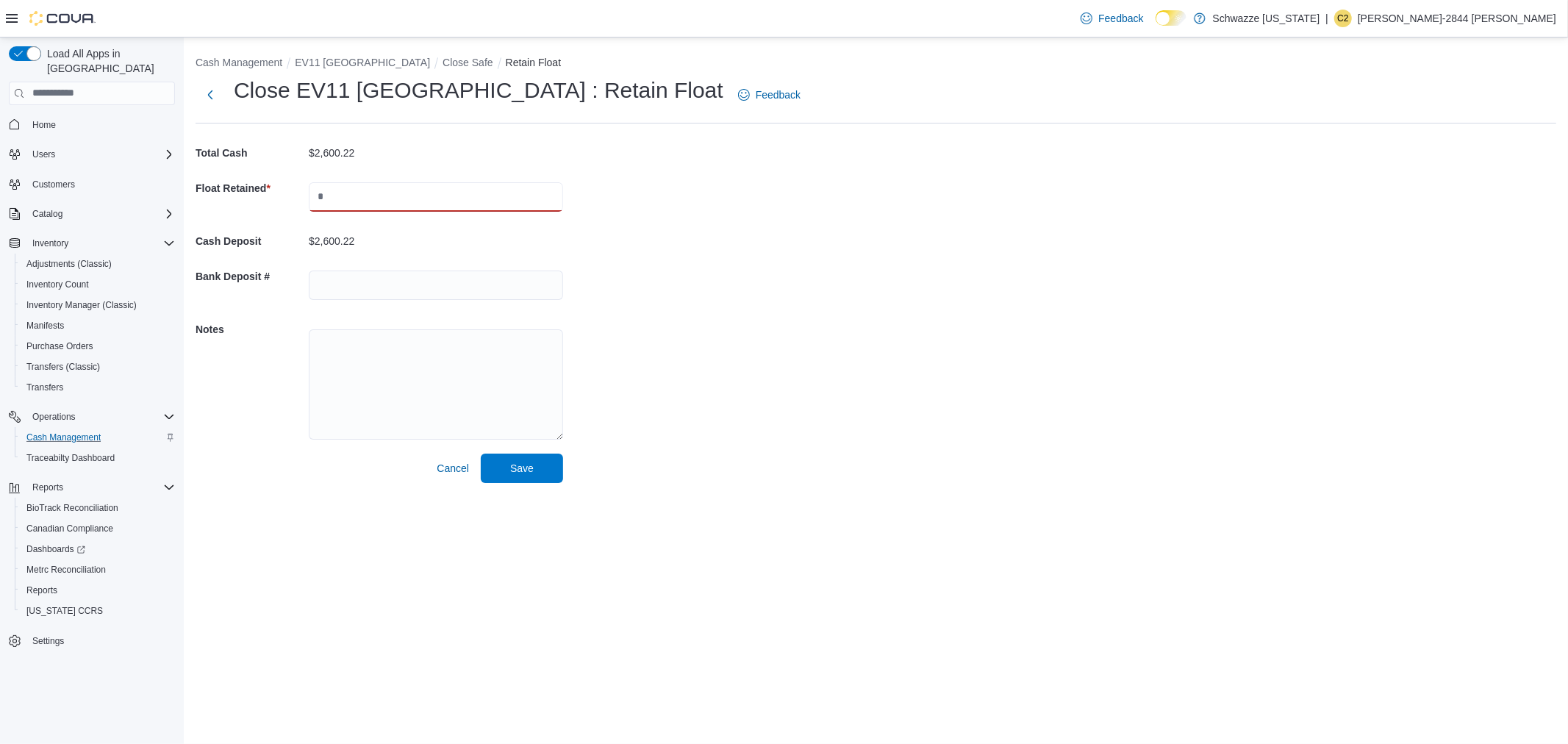
click at [320, 198] on input "text" at bounding box center [435, 196] width 254 height 30
type input "****"
click at [380, 276] on input "text" at bounding box center [435, 285] width 254 height 30
type input "****"
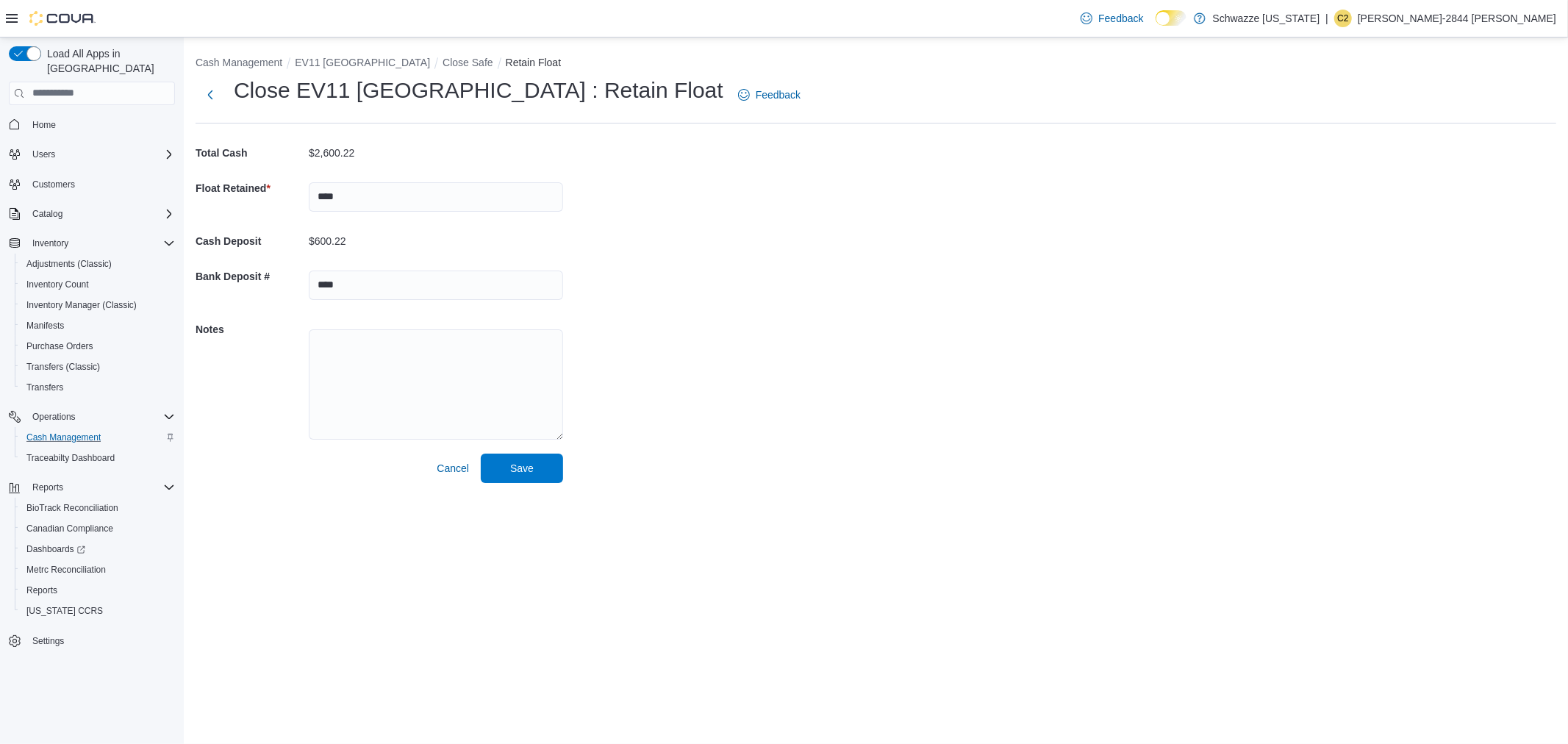
click at [784, 412] on div "Cash Management EV11 [GEOGRAPHIC_DATA] Close Safe Retain Float Close EV11 [GEOG…" at bounding box center [875, 266] width 1384 height 457
click at [520, 458] on span "Save" at bounding box center [522, 467] width 65 height 30
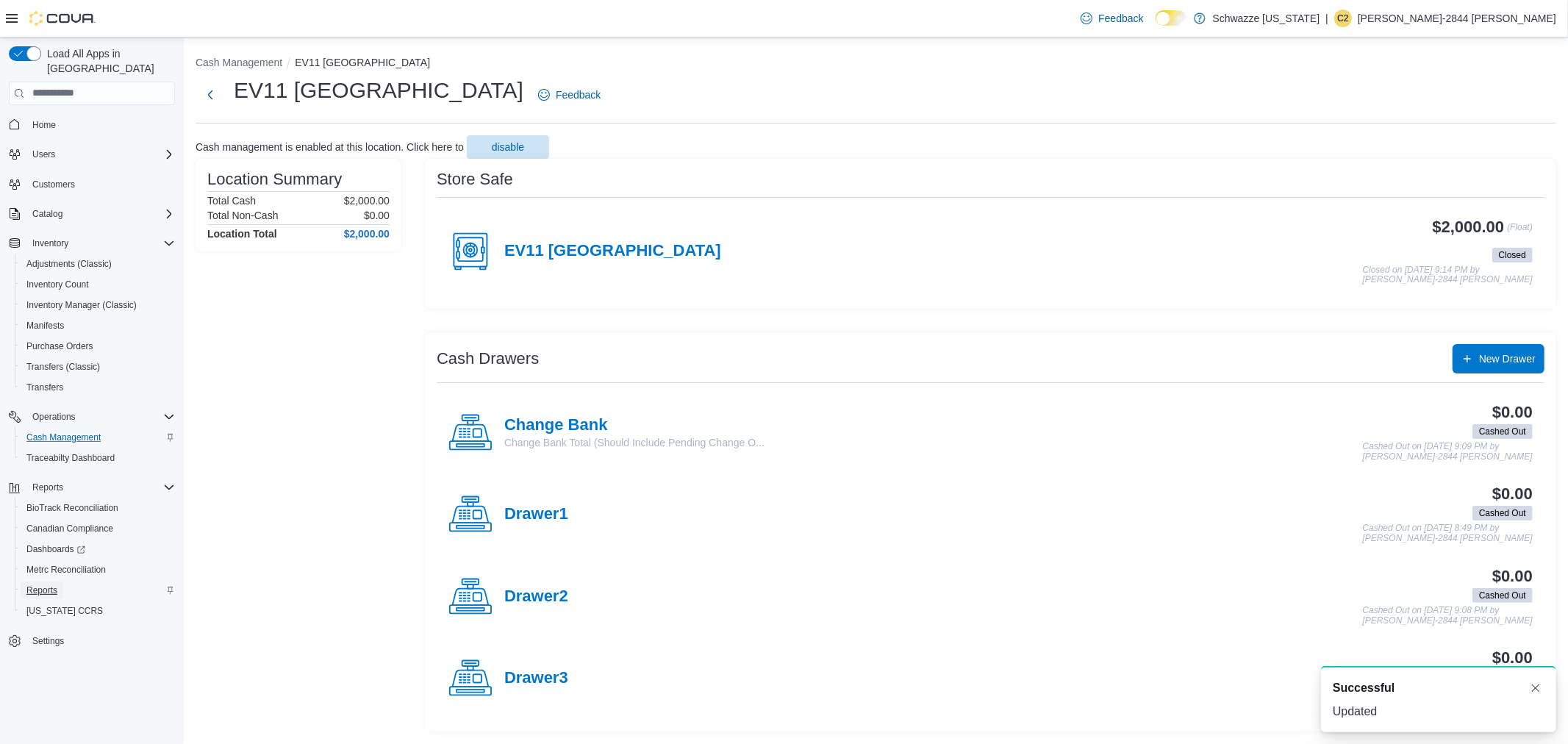
click at [54, 584] on span "Reports" at bounding box center [42, 590] width 30 height 11
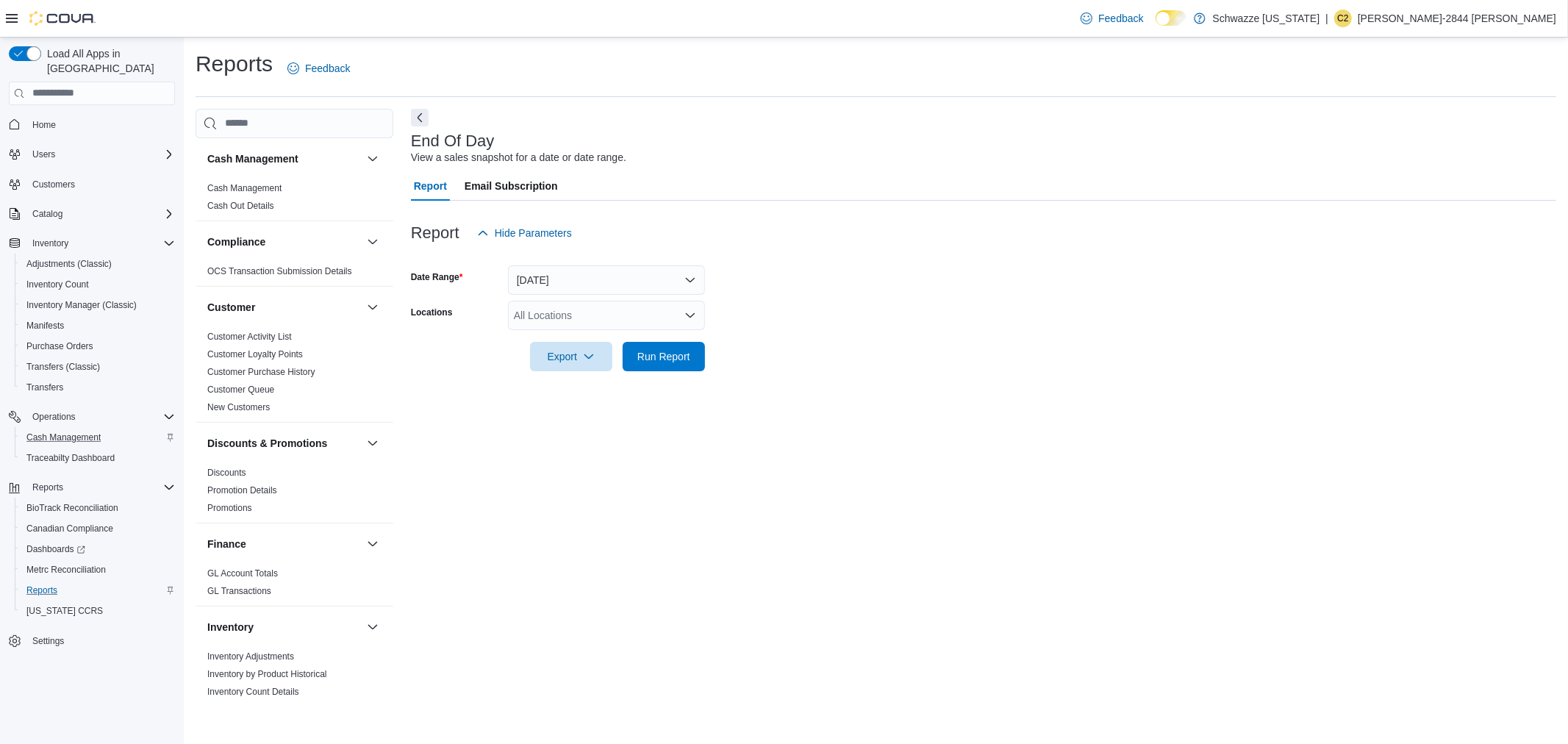
click at [572, 312] on div "All Locations" at bounding box center [606, 315] width 197 height 30
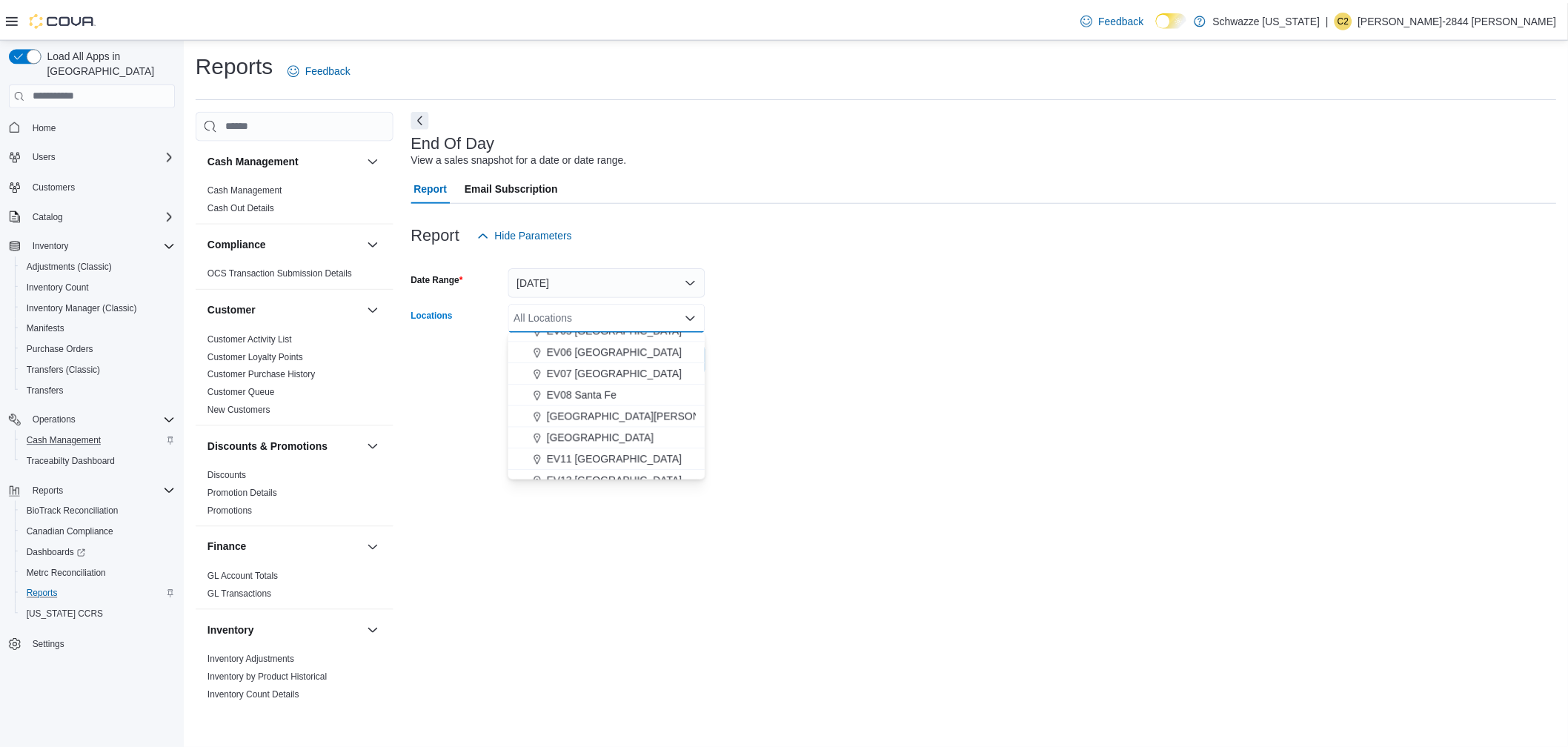
scroll to position [164, 0]
click at [610, 442] on span "EV11 [GEOGRAPHIC_DATA]" at bounding box center [619, 435] width 136 height 14
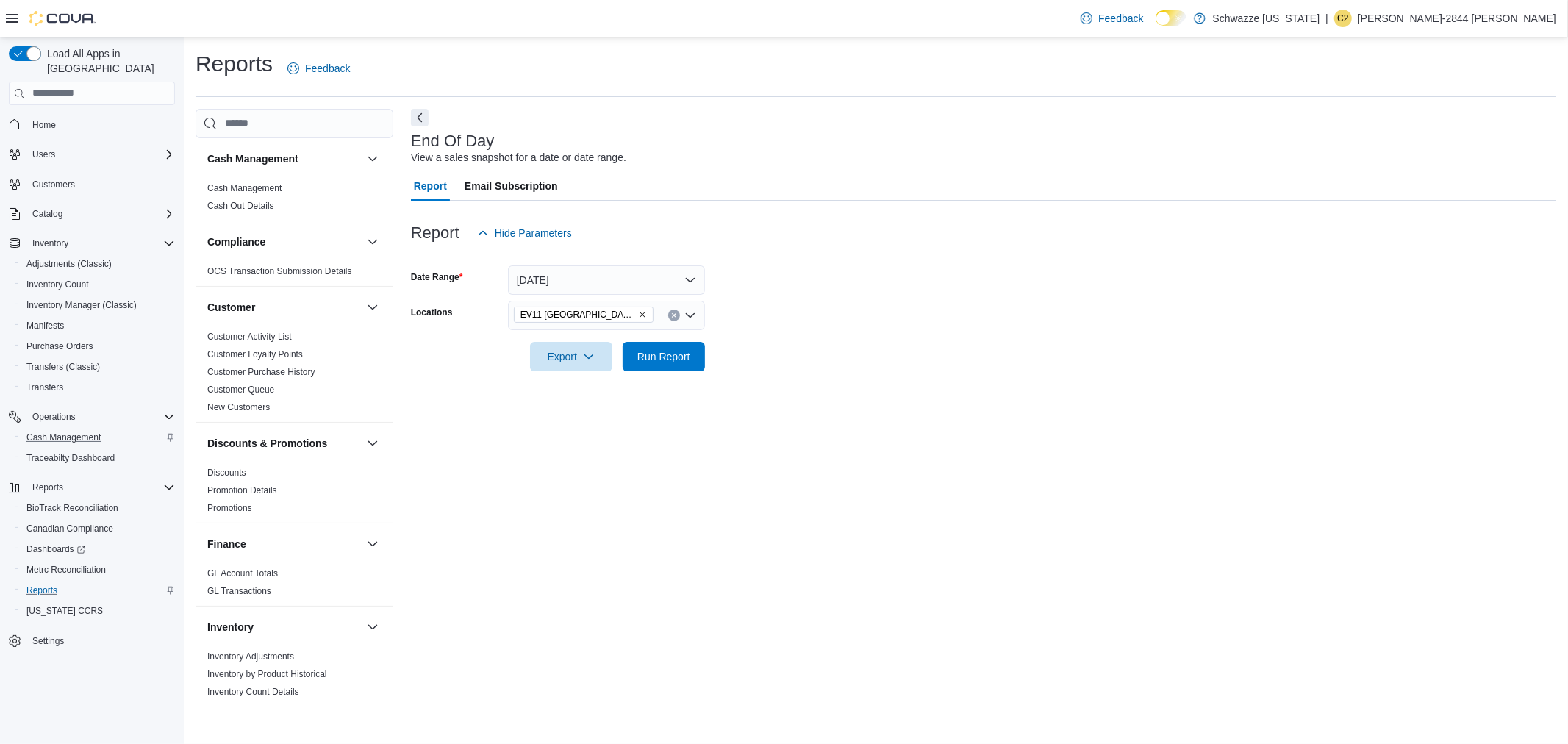
click at [780, 385] on div at bounding box center [983, 380] width 1145 height 18
click at [682, 355] on span "Run Report" at bounding box center [664, 355] width 53 height 14
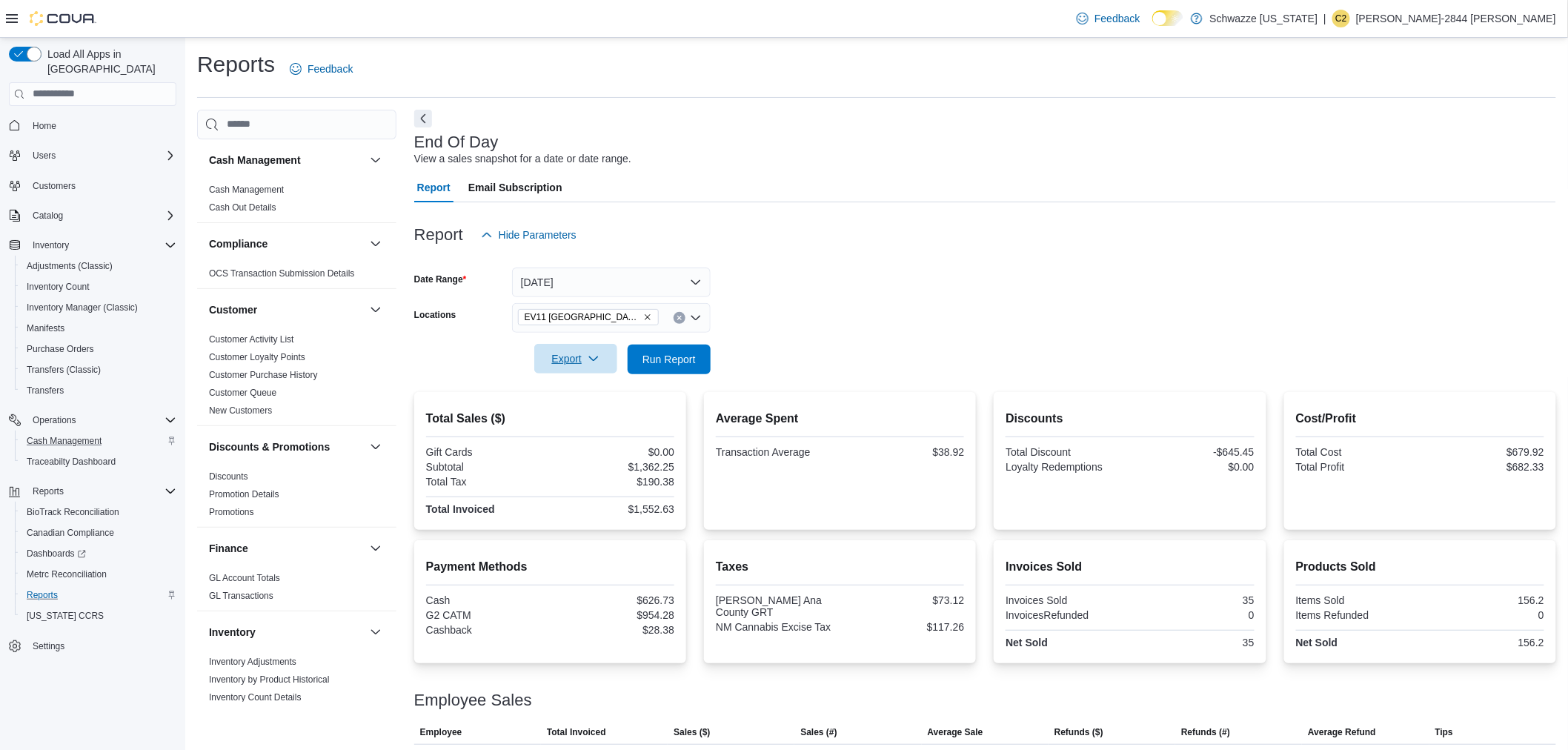
click at [564, 358] on span "Export" at bounding box center [576, 358] width 65 height 30
click at [553, 410] on button "Export to Pdf" at bounding box center [578, 418] width 84 height 30
